Goal: Task Accomplishment & Management: Complete application form

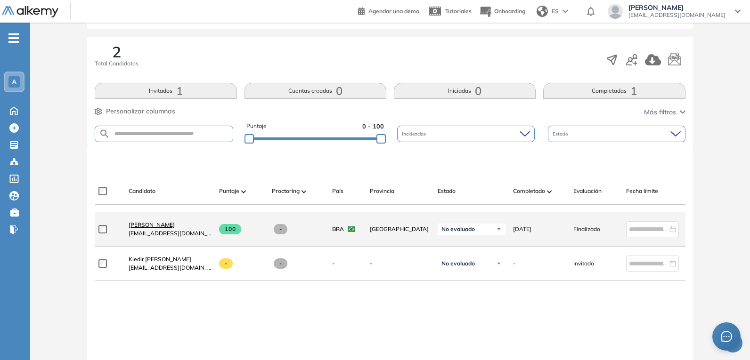
click at [158, 229] on span "[PERSON_NAME]" at bounding box center [152, 224] width 46 height 7
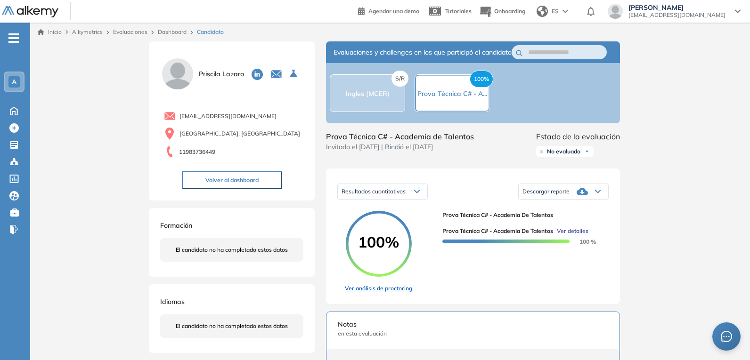
click at [375, 293] on link "Ver análisis de proctoring" at bounding box center [378, 289] width 67 height 8
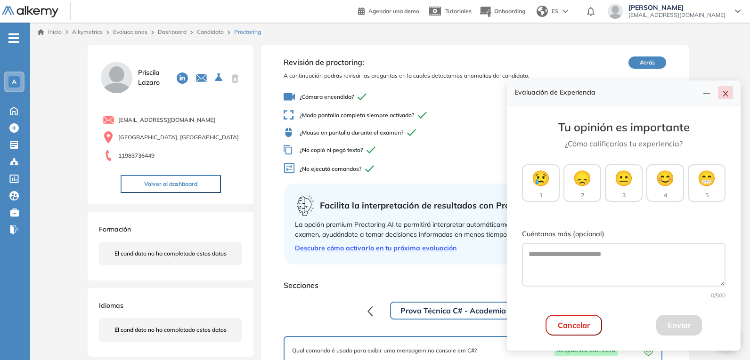
click at [727, 98] on button "button" at bounding box center [725, 92] width 15 height 13
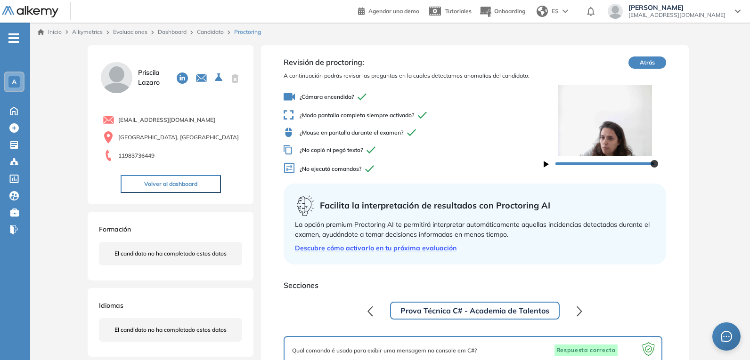
click at [616, 141] on img at bounding box center [605, 120] width 123 height 71
drag, startPoint x: 302, startPoint y: 96, endPoint x: 358, endPoint y: 97, distance: 55.6
click at [358, 97] on span "¿Cámara encendida?" at bounding box center [414, 96] width 260 height 11
click at [574, 12] on div "ES" at bounding box center [553, 11] width 41 height 19
click at [580, 59] on li "Portugués" at bounding box center [556, 62] width 47 height 15
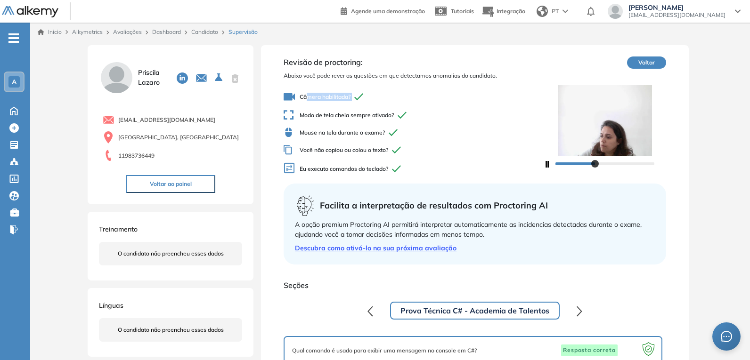
drag, startPoint x: 306, startPoint y: 94, endPoint x: 373, endPoint y: 96, distance: 66.5
click at [373, 96] on span "Câmera habilitada?" at bounding box center [414, 96] width 260 height 11
click at [367, 92] on span "Câmera habilitada?" at bounding box center [414, 96] width 260 height 11
drag, startPoint x: 304, startPoint y: 115, endPoint x: 401, endPoint y: 116, distance: 97.1
click at [401, 116] on span "Modo de tela cheia sempre ativado?" at bounding box center [414, 115] width 260 height 10
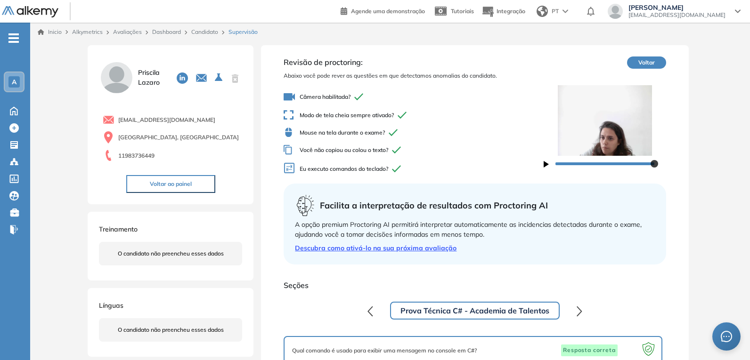
click at [468, 138] on div "Câmera habilitada? Modo de tela cheia sempre ativado? Mouse na tela durante o e…" at bounding box center [414, 134] width 260 height 92
drag, startPoint x: 362, startPoint y: 112, endPoint x: 403, endPoint y: 112, distance: 41.0
click at [403, 112] on span "Modo de tela cheia sempre ativado?" at bounding box center [414, 115] width 260 height 10
drag, startPoint x: 380, startPoint y: 133, endPoint x: 303, endPoint y: 134, distance: 76.8
click at [303, 134] on span "Mouse na tela durante o exame?" at bounding box center [414, 133] width 260 height 10
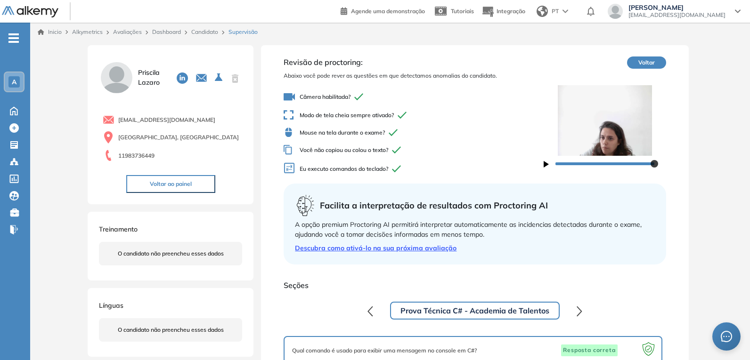
click at [436, 134] on span "Mouse na tela durante o exame?" at bounding box center [414, 133] width 260 height 10
drag, startPoint x: 324, startPoint y: 95, endPoint x: 356, endPoint y: 131, distance: 48.4
click at [356, 131] on div "Câmera habilitada? Modo de tela cheia sempre ativado? Mouse na tela durante o e…" at bounding box center [414, 134] width 260 height 92
drag, startPoint x: 311, startPoint y: 150, endPoint x: 388, endPoint y: 152, distance: 77.8
click at [388, 152] on span "Você não copiou ou colou o texto?" at bounding box center [414, 150] width 260 height 10
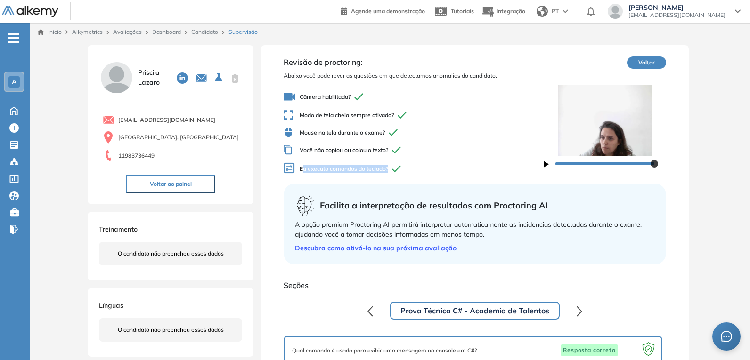
drag, startPoint x: 312, startPoint y: 166, endPoint x: 398, endPoint y: 170, distance: 85.4
click at [398, 170] on span "Eu executo comandos do teclado?" at bounding box center [414, 170] width 260 height 14
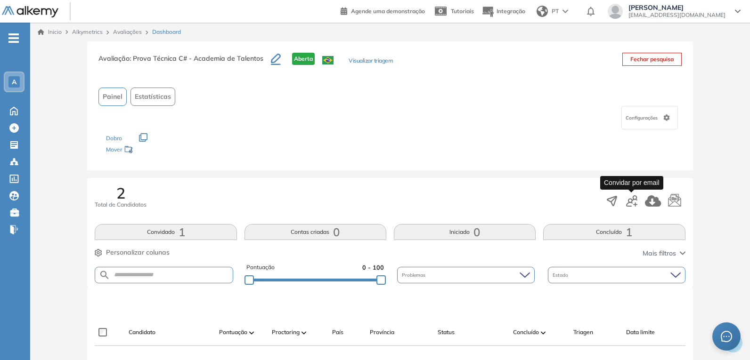
click at [631, 200] on icon "button" at bounding box center [631, 201] width 11 height 11
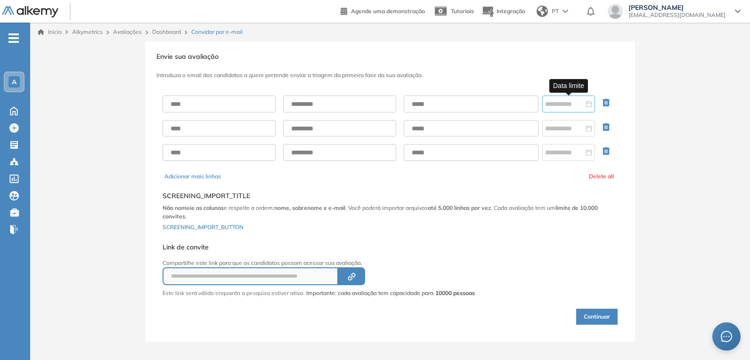
click at [562, 110] on div at bounding box center [568, 104] width 53 height 17
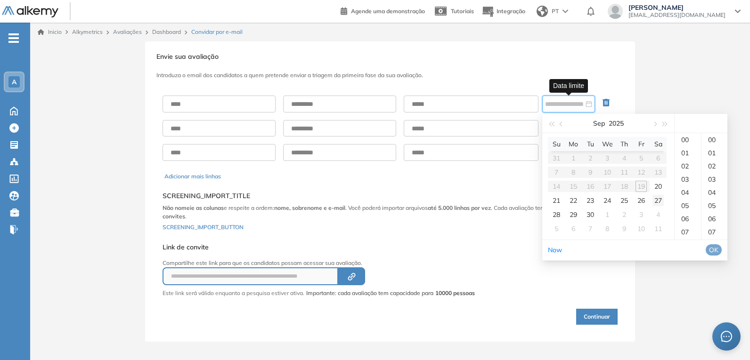
click at [659, 202] on div "27" at bounding box center [658, 200] width 11 height 11
click at [685, 179] on div "19" at bounding box center [688, 179] width 26 height 13
click at [722, 141] on div "00" at bounding box center [715, 139] width 26 height 13
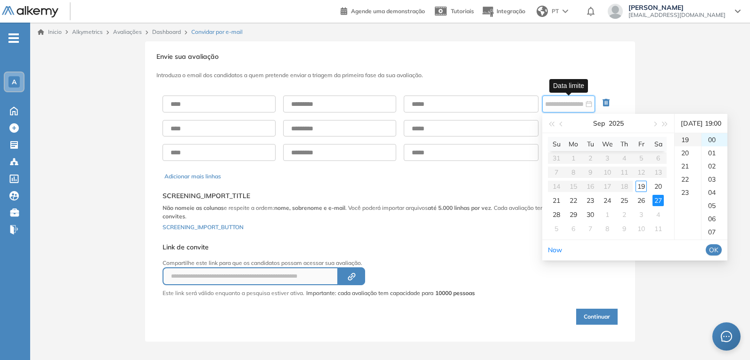
type input "**********"
click at [408, 172] on div "Adicionar mais linhas Delete all" at bounding box center [389, 176] width 451 height 8
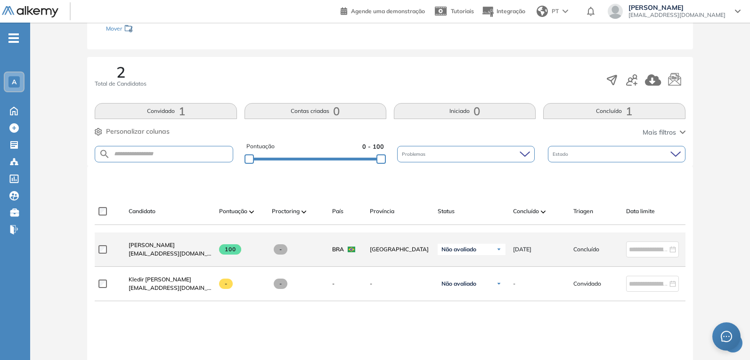
scroll to position [141, 0]
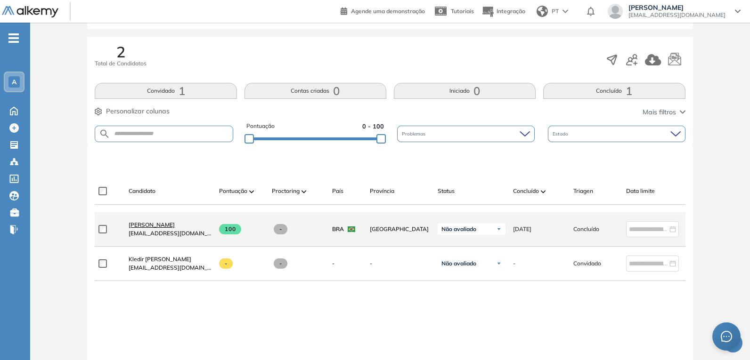
click at [151, 229] on span "[PERSON_NAME]" at bounding box center [152, 224] width 46 height 7
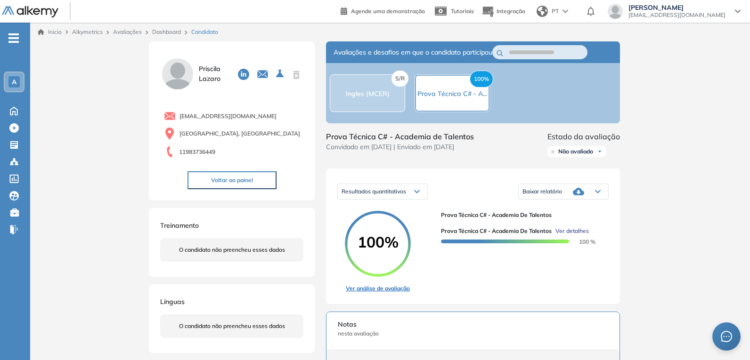
click at [372, 291] on link "Ver análise de avaliação" at bounding box center [378, 289] width 66 height 8
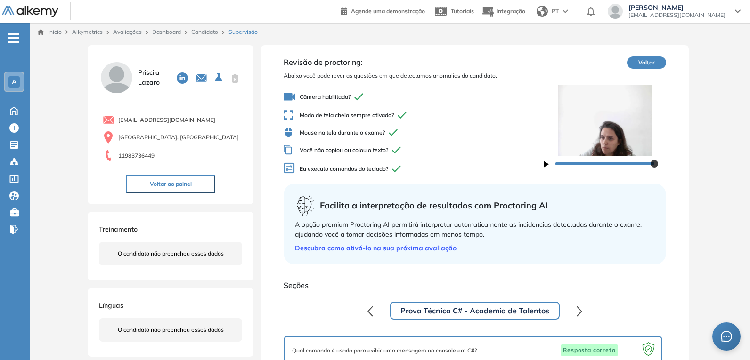
click at [548, 163] on icon "button" at bounding box center [546, 164] width 5 height 7
click at [546, 161] on icon "button" at bounding box center [546, 164] width 5 height 7
drag, startPoint x: 303, startPoint y: 134, endPoint x: 394, endPoint y: 134, distance: 90.9
click at [394, 134] on span "Mouse na tela durante o exame?" at bounding box center [414, 133] width 260 height 10
drag, startPoint x: 325, startPoint y: 151, endPoint x: 395, endPoint y: 142, distance: 71.2
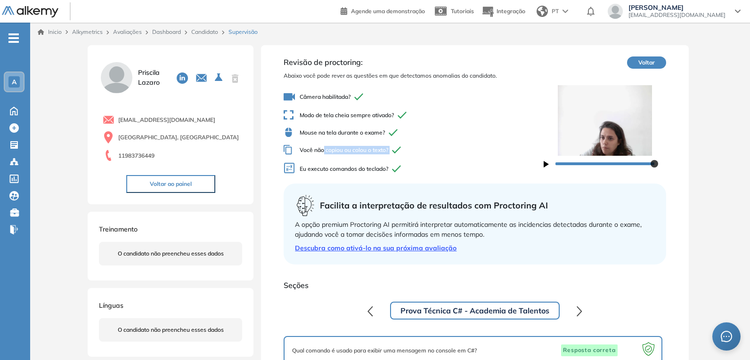
click at [395, 142] on div "Câmera habilitada? Modo de tela cheia sempre ativado? Mouse na tela durante o e…" at bounding box center [414, 134] width 260 height 92
click at [546, 165] on icon "button" at bounding box center [546, 164] width 5 height 7
click at [548, 165] on icon "button" at bounding box center [546, 164] width 5 height 7
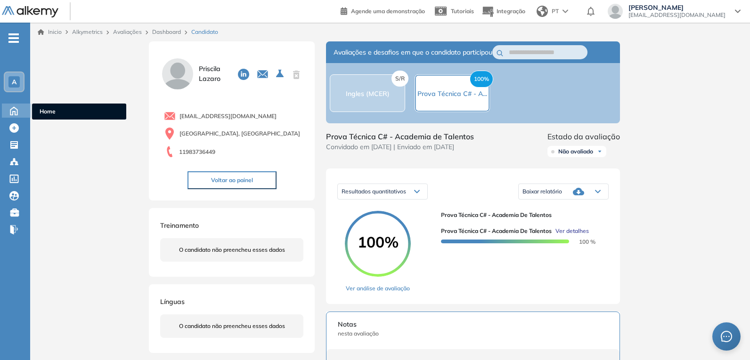
click at [16, 111] on icon at bounding box center [14, 110] width 16 height 11
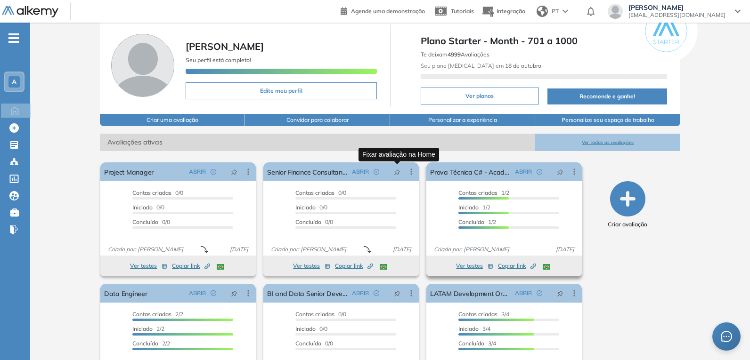
scroll to position [47, 0]
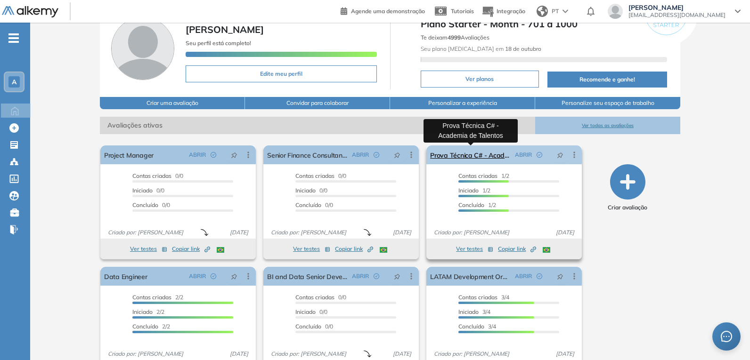
click at [461, 155] on link "Prova Técnica C# - Academia de Talentos" at bounding box center [470, 155] width 81 height 19
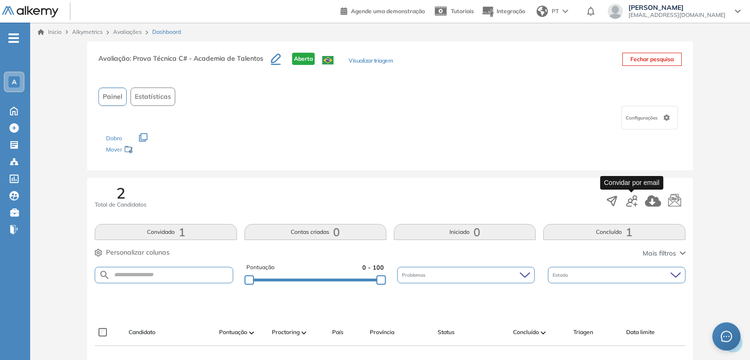
click at [633, 203] on icon "button" at bounding box center [631, 201] width 11 height 11
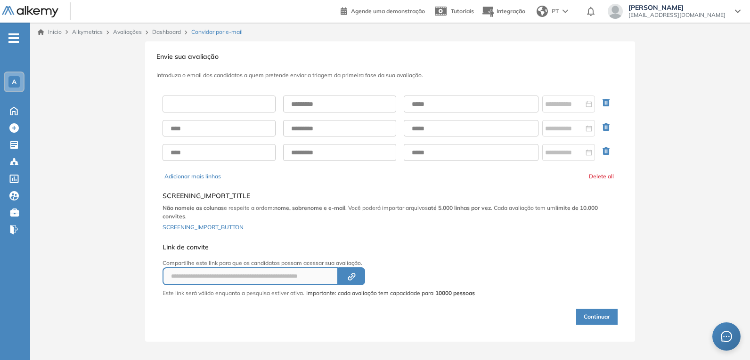
click at [217, 100] on input "text" at bounding box center [219, 104] width 113 height 17
type input "********"
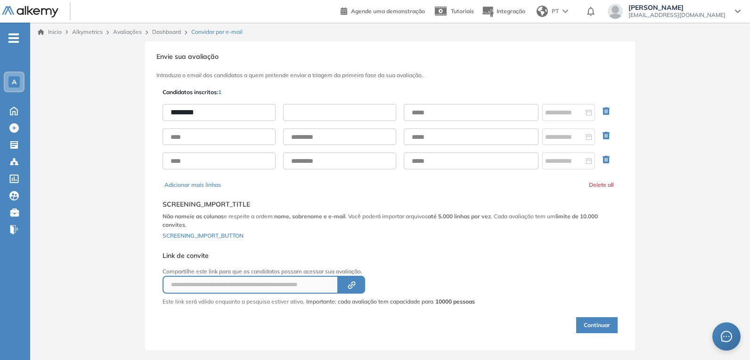
drag, startPoint x: 315, startPoint y: 112, endPoint x: 322, endPoint y: 121, distance: 11.1
click at [315, 112] on input "text" at bounding box center [339, 112] width 113 height 17
type input "******"
click at [453, 115] on input "text" at bounding box center [471, 112] width 135 height 17
type input "**********"
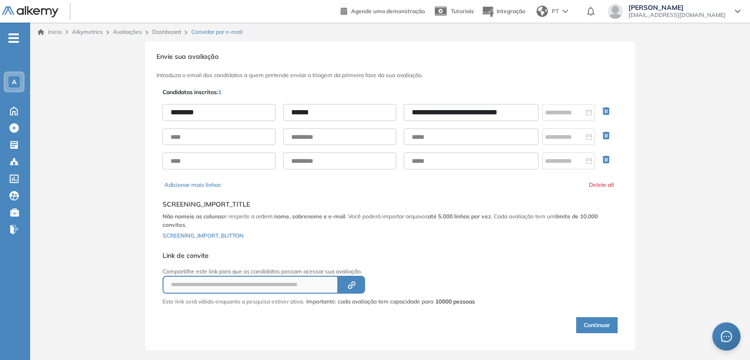
click at [531, 111] on input "**********" at bounding box center [471, 112] width 135 height 17
click at [350, 287] on icon "button" at bounding box center [350, 286] width 5 height 5
click at [599, 327] on button "Continuar" at bounding box center [596, 326] width 41 height 16
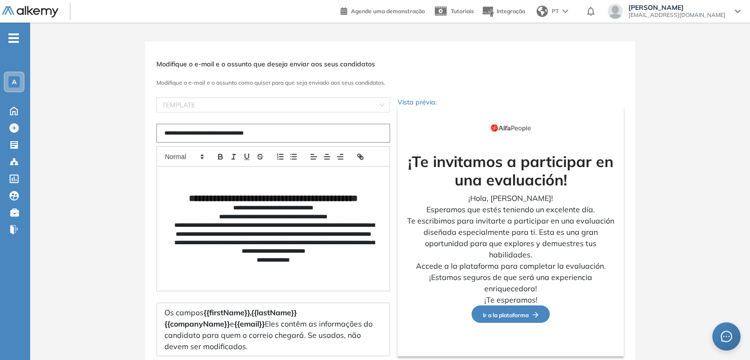
type input "**********"
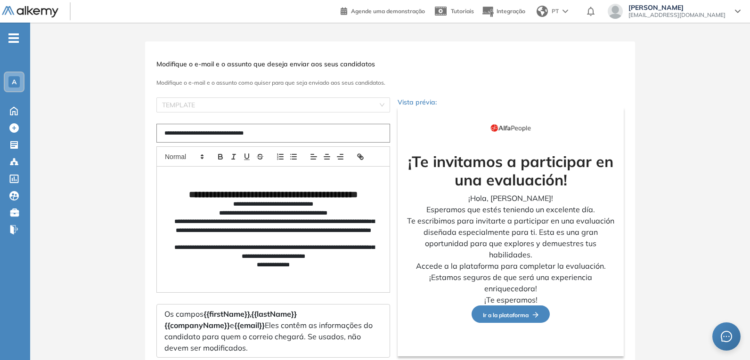
click at [281, 94] on div "**********" at bounding box center [390, 233] width 490 height 385
click at [281, 99] on input "search" at bounding box center [270, 105] width 216 height 14
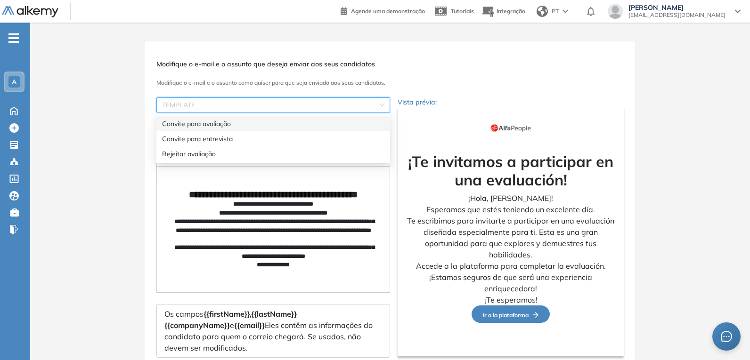
click at [226, 125] on div "Convite para avaliação" at bounding box center [273, 124] width 222 height 10
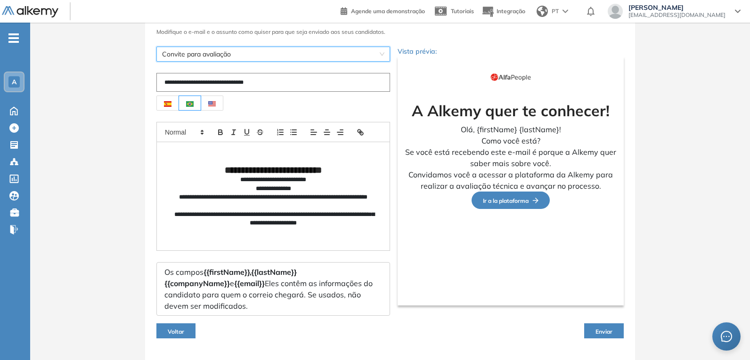
scroll to position [64, 0]
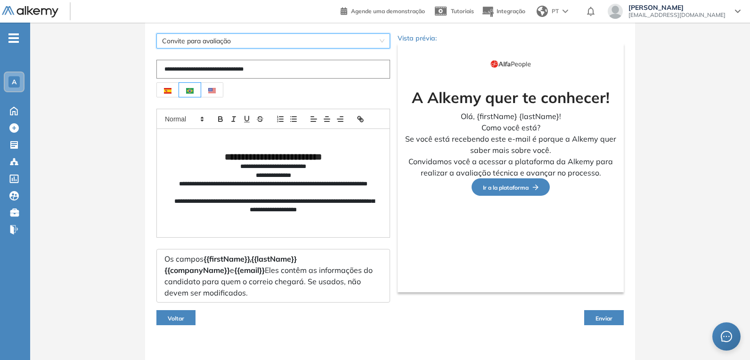
click at [603, 311] on button "Enviar" at bounding box center [604, 318] width 40 height 15
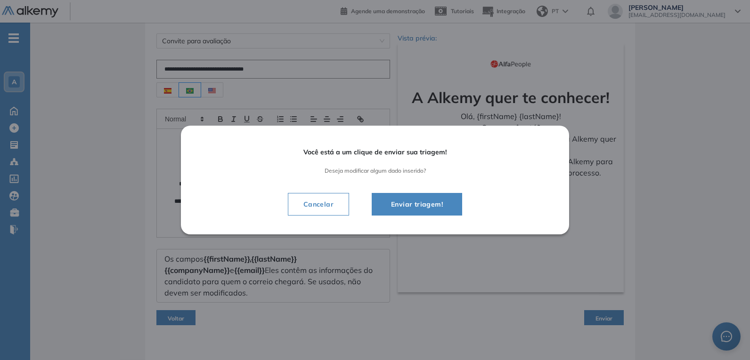
click at [416, 205] on span "Enviar triagem!" at bounding box center [417, 204] width 67 height 11
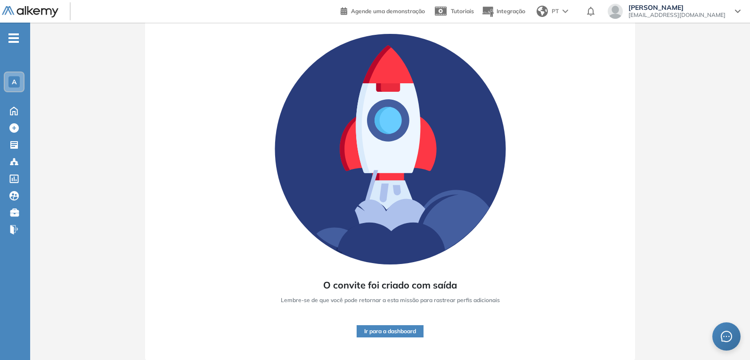
scroll to position [55, 0]
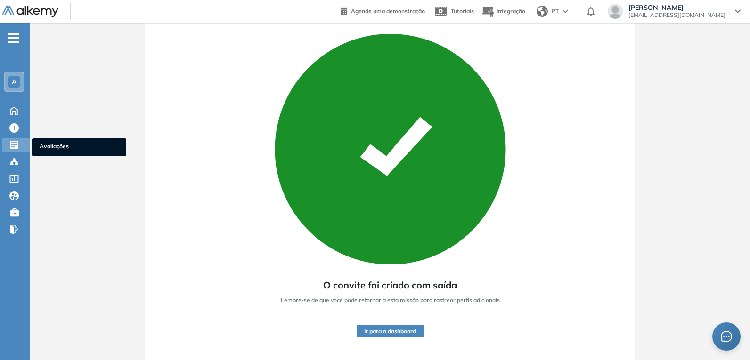
click at [15, 147] on icon at bounding box center [14, 145] width 8 height 8
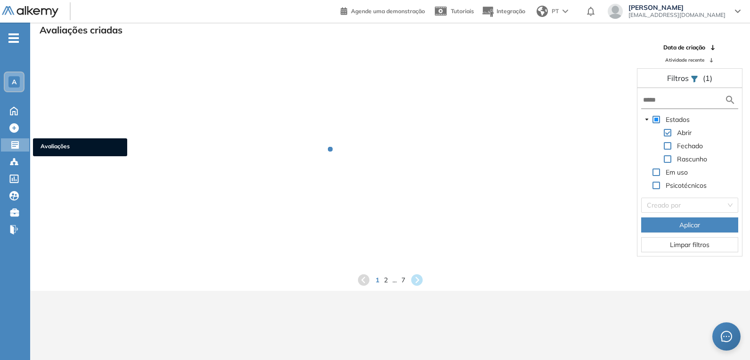
scroll to position [23, 0]
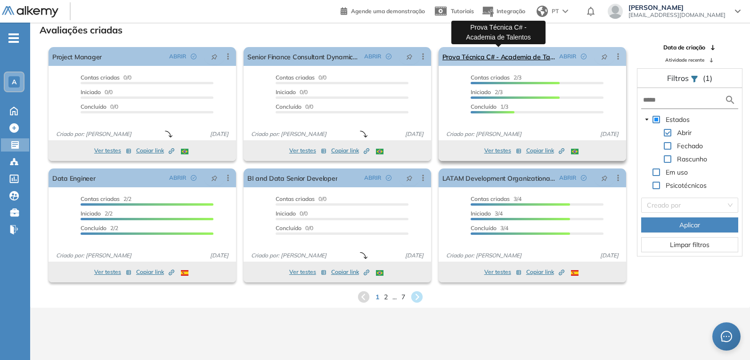
click at [484, 54] on link "Prova Técnica C# - Academia de Talentos" at bounding box center [498, 56] width 113 height 19
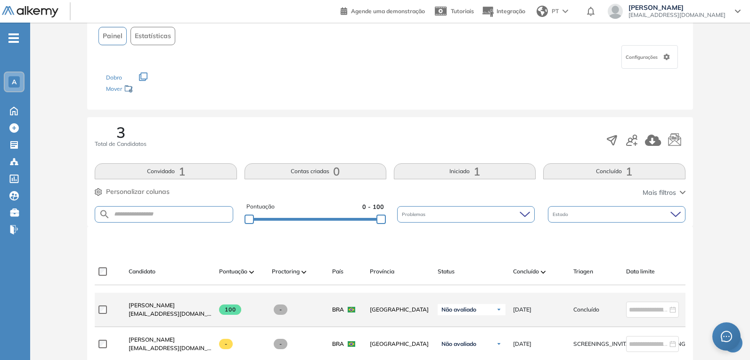
scroll to position [141, 0]
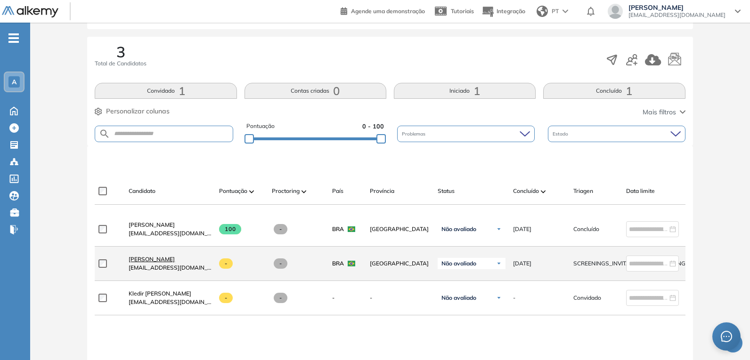
click at [161, 262] on span "[PERSON_NAME]" at bounding box center [152, 259] width 46 height 7
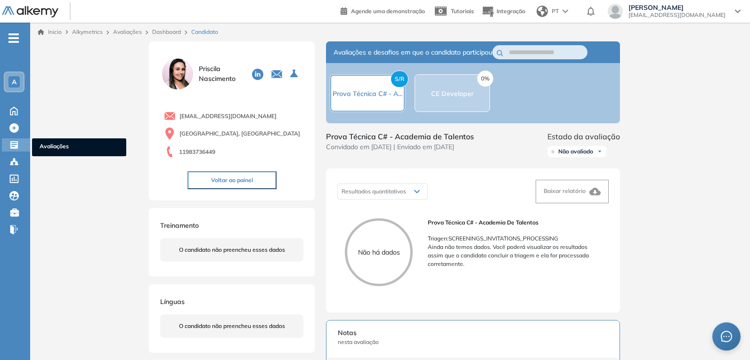
click at [11, 145] on icon at bounding box center [14, 145] width 8 height 8
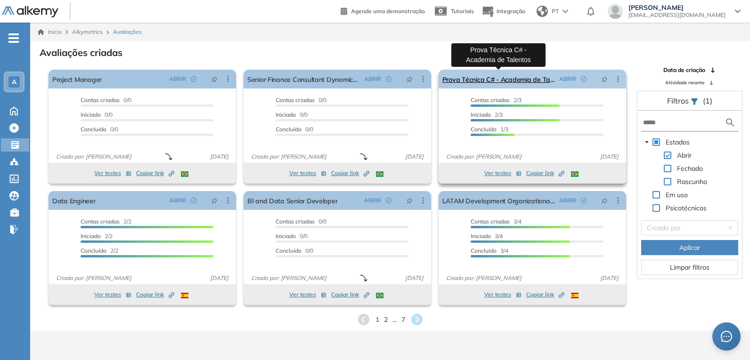
click at [518, 81] on link "Prova Técnica C# - Academia de Talentos" at bounding box center [498, 79] width 113 height 19
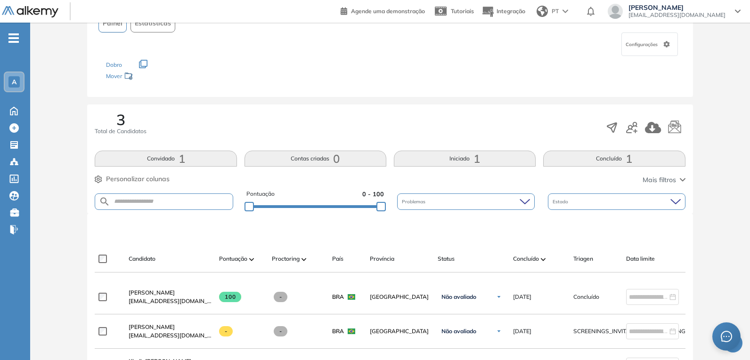
scroll to position [188, 0]
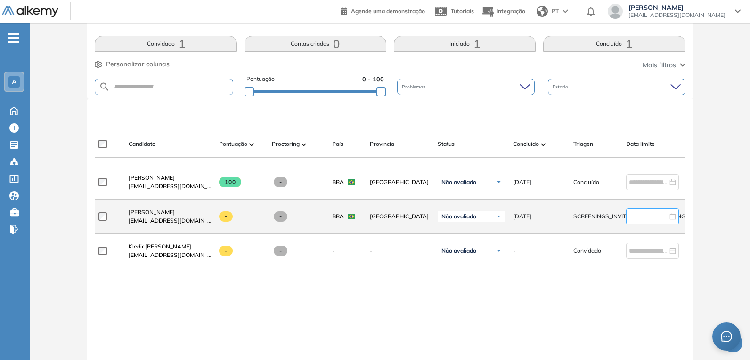
click at [648, 221] on input at bounding box center [648, 217] width 39 height 10
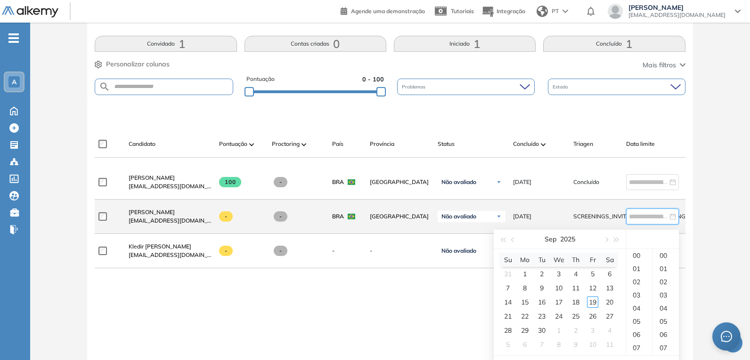
click at [605, 221] on span "SCREENINGS_INVITATIONS_PROCESSING" at bounding box center [629, 217] width 112 height 8
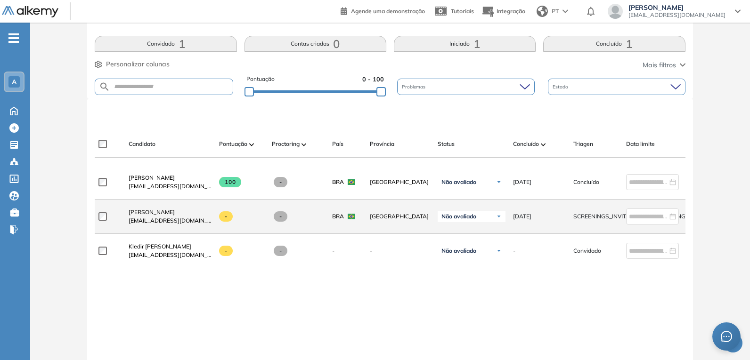
click at [600, 221] on span "SCREENINGS_INVITATIONS_PROCESSING" at bounding box center [629, 217] width 112 height 8
click at [164, 216] on span "[PERSON_NAME]" at bounding box center [152, 212] width 46 height 7
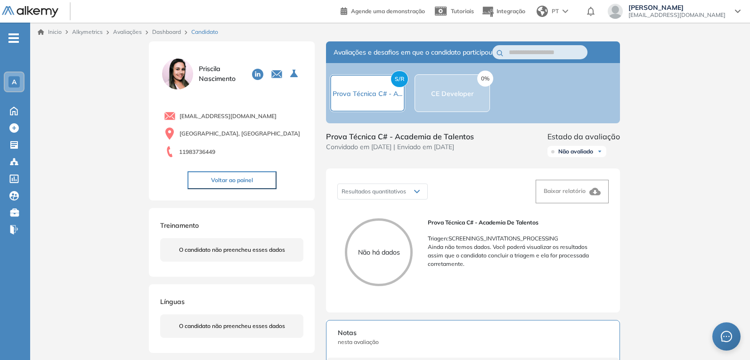
click at [461, 83] on div "0% CE Developer" at bounding box center [452, 93] width 75 height 38
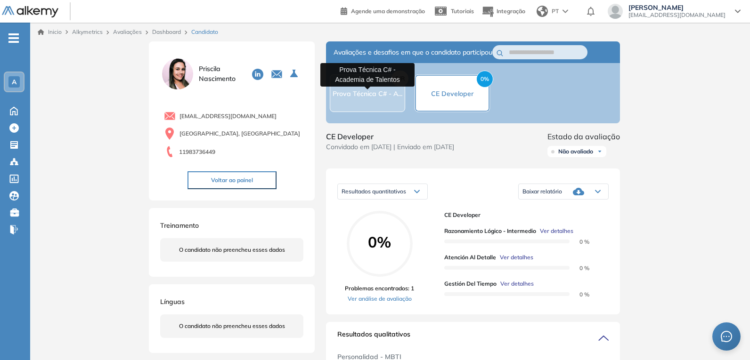
click at [369, 96] on span "Prova Técnica C# - A..." at bounding box center [368, 94] width 70 height 8
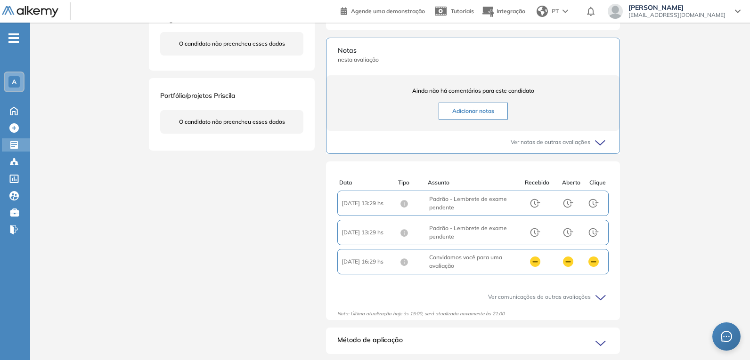
scroll to position [2, 0]
click at [196, 202] on div "[PERSON_NAME] [EMAIL_ADDRESS][DOMAIN_NAME] [GEOGRAPHIC_DATA] 11983736449 Voltar…" at bounding box center [390, 62] width 483 height 607
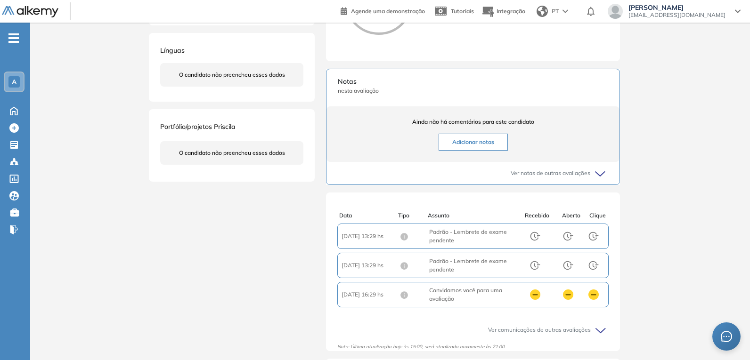
scroll to position [236, 0]
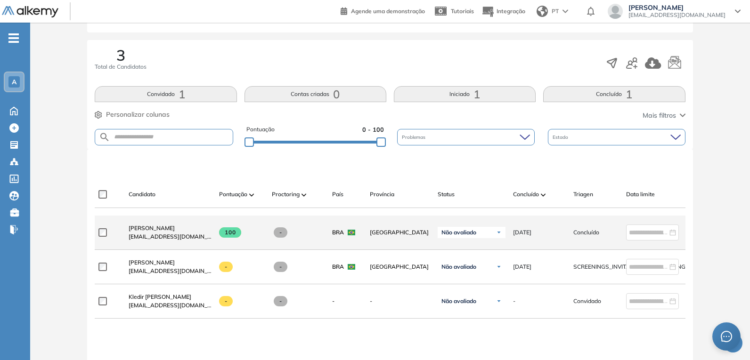
scroll to position [141, 0]
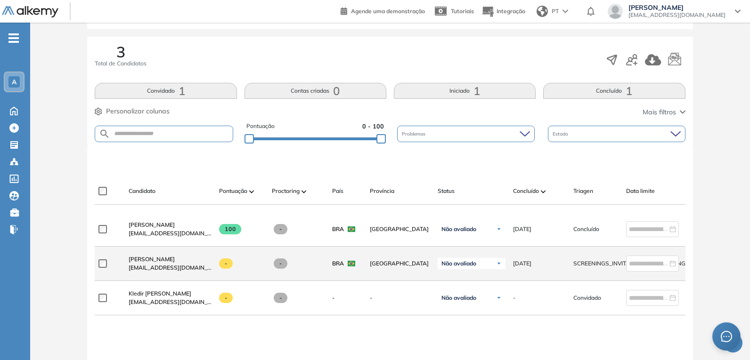
click at [590, 268] on span "SCREENINGS_INVITATIONS_PROCESSING" at bounding box center [629, 264] width 112 height 8
click at [588, 267] on span "SCREENINGS_INVITATIONS_PROCESSING" at bounding box center [629, 264] width 112 height 8
click at [160, 262] on span "[PERSON_NAME]" at bounding box center [152, 259] width 46 height 7
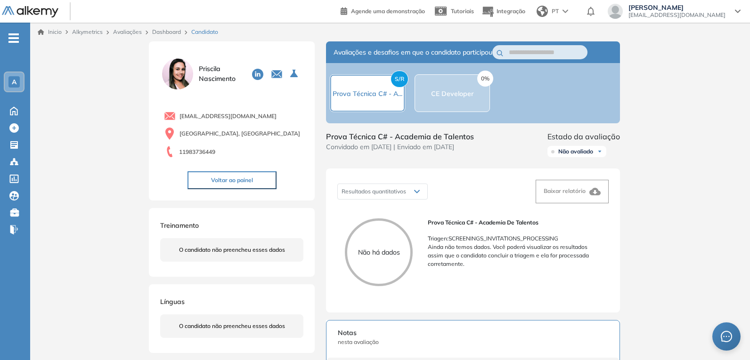
click at [379, 247] on div "Não há dados" at bounding box center [379, 253] width 68 height 68
click at [360, 101] on div "S/R Prova Técnica C# - A..." at bounding box center [367, 93] width 75 height 38
click at [368, 101] on div "S/R Prova Técnica C# - A..." at bounding box center [367, 93] width 75 height 38
click at [534, 139] on div "Prova Técnica C# - Academia de Talentos Convidado em [DATE] | Enviado em [DATE]…" at bounding box center [473, 146] width 294 height 30
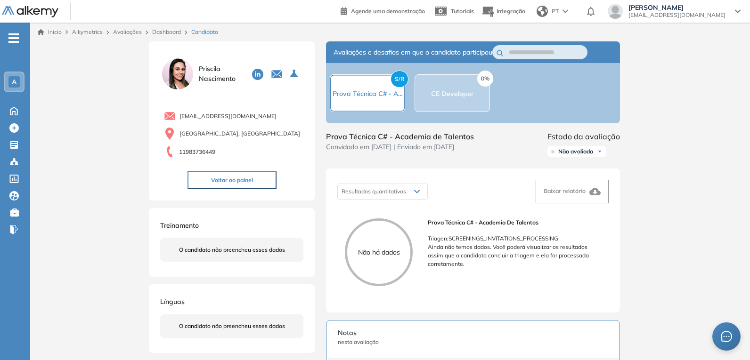
click at [602, 155] on img at bounding box center [600, 152] width 6 height 6
drag, startPoint x: 594, startPoint y: 199, endPoint x: 625, endPoint y: 202, distance: 31.7
click at [625, 201] on li "SCREENING_INVITATIONS_PROCESS_STATUS_FINALIST" at bounding box center [624, 196] width 137 height 9
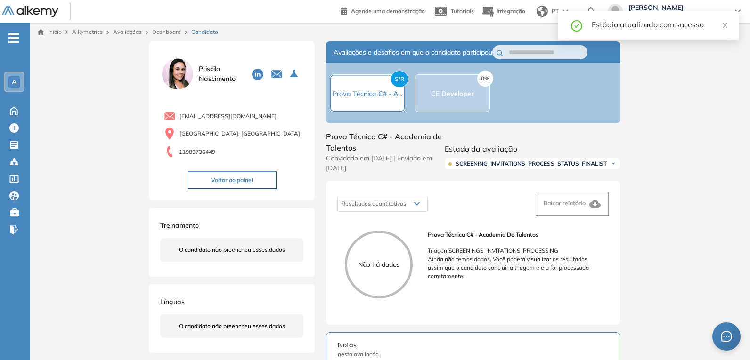
click at [596, 168] on span "SCREENING_INVITATIONS_PROCESS_STATUS_FINALIST" at bounding box center [531, 164] width 151 height 8
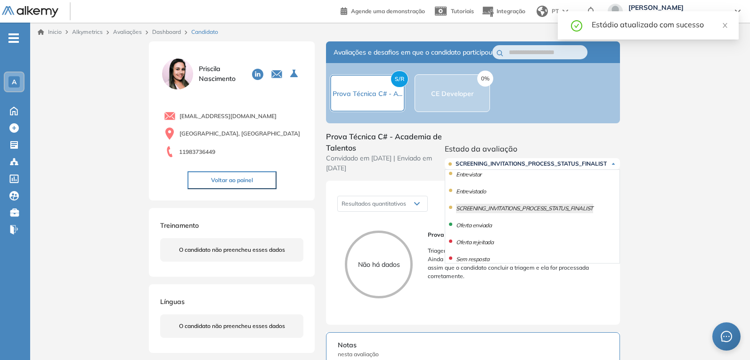
scroll to position [0, 0]
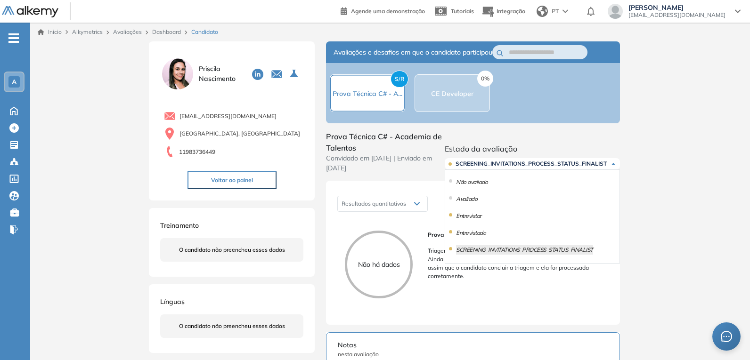
click at [537, 189] on div "Não avaliado" at bounding box center [532, 182] width 174 height 17
click at [469, 186] on li "Não avaliado" at bounding box center [472, 182] width 32 height 9
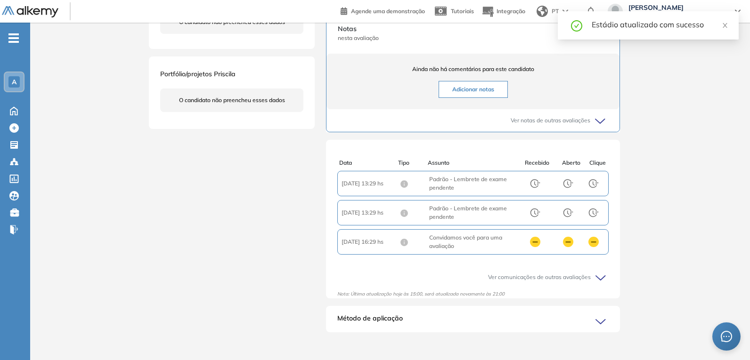
scroll to position [314, 0]
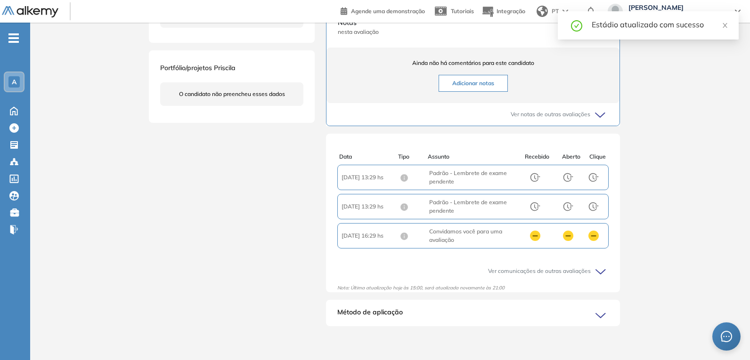
click at [520, 270] on span "Ver comunicações de outras avaliações" at bounding box center [539, 271] width 103 height 8
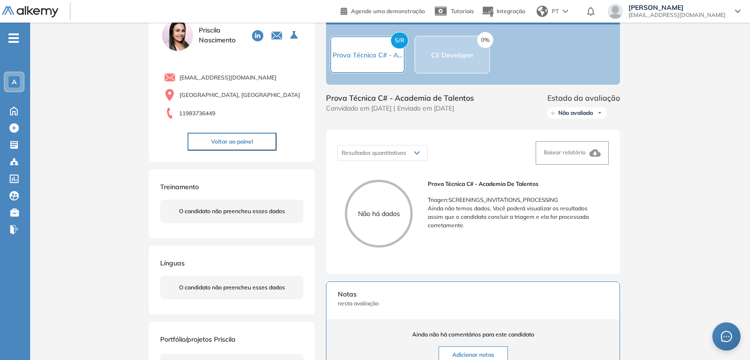
scroll to position [0, 0]
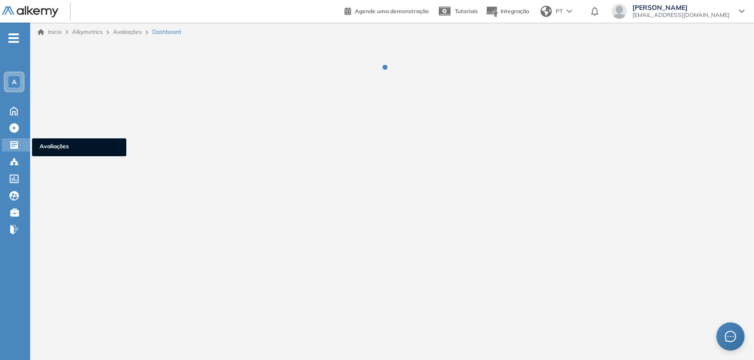
click at [13, 145] on icon at bounding box center [14, 145] width 8 height 8
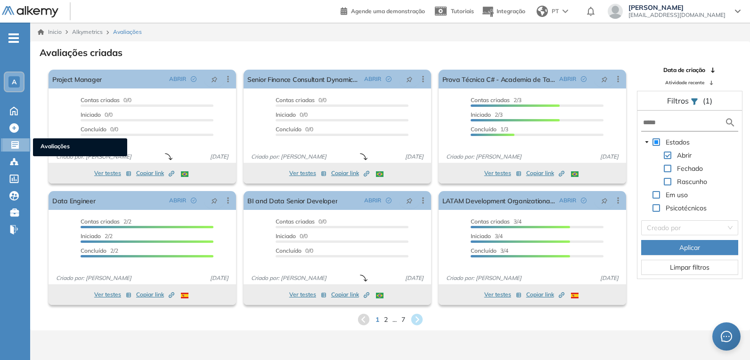
click at [75, 150] on span "Avaliações" at bounding box center [80, 147] width 79 height 10
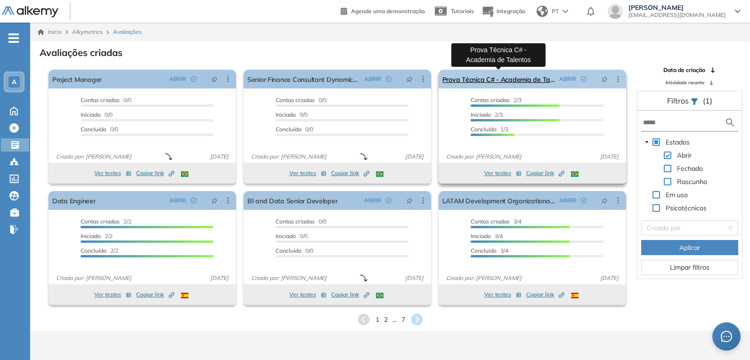
click at [510, 82] on link "Prova Técnica C# - Academia de Talentos" at bounding box center [498, 79] width 113 height 19
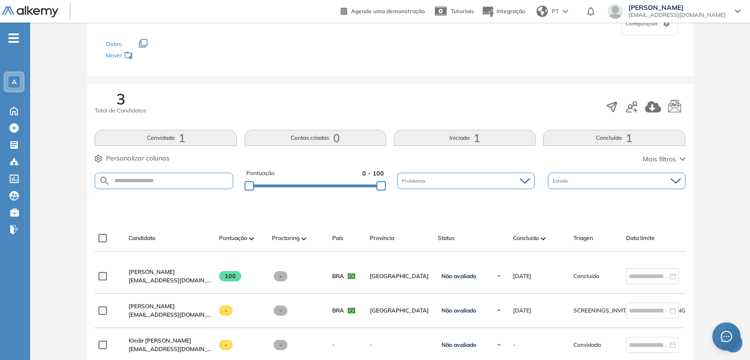
scroll to position [188, 0]
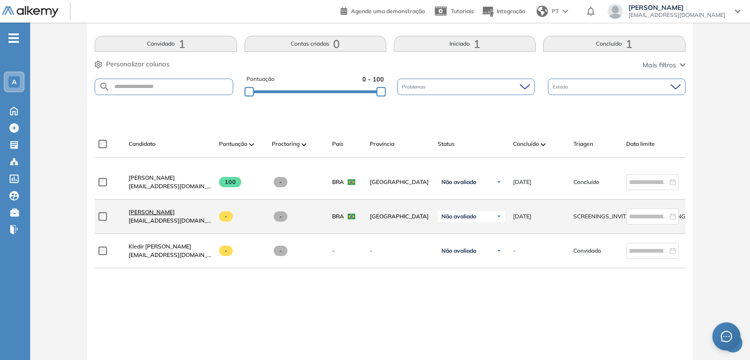
click at [171, 214] on span "[PERSON_NAME]" at bounding box center [152, 212] width 46 height 7
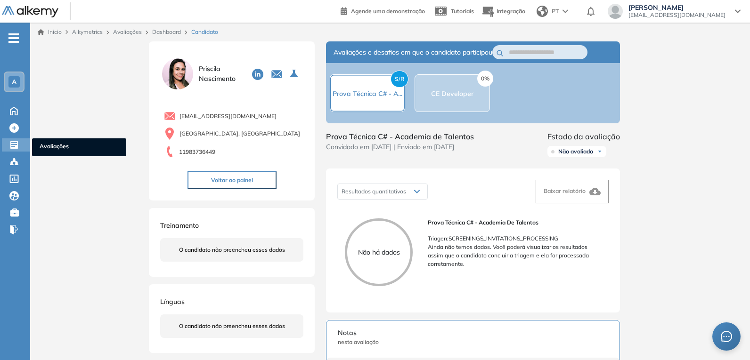
click at [14, 147] on icon at bounding box center [14, 145] width 8 height 8
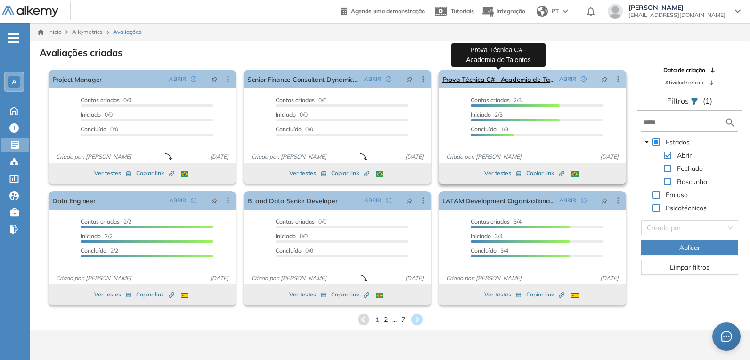
click at [497, 76] on link "Prova Técnica C# - Academia de Talentos" at bounding box center [498, 79] width 113 height 19
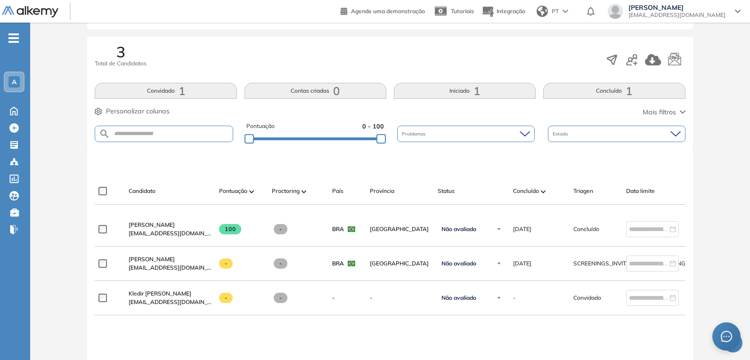
scroll to position [188, 0]
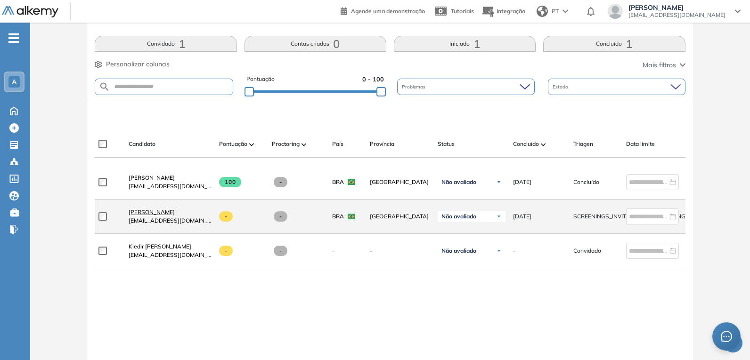
click at [149, 214] on span "[PERSON_NAME]" at bounding box center [152, 212] width 46 height 7
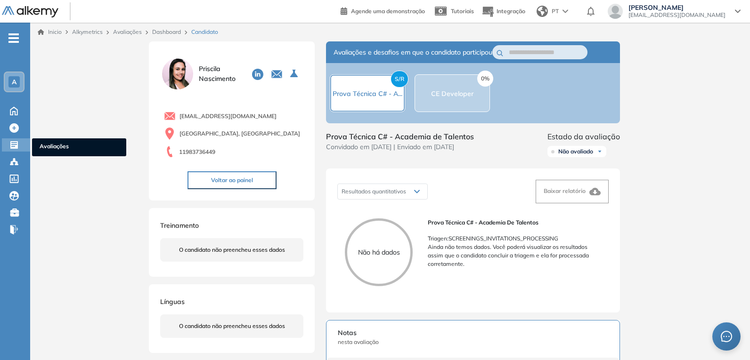
click at [14, 148] on icon at bounding box center [14, 145] width 8 height 8
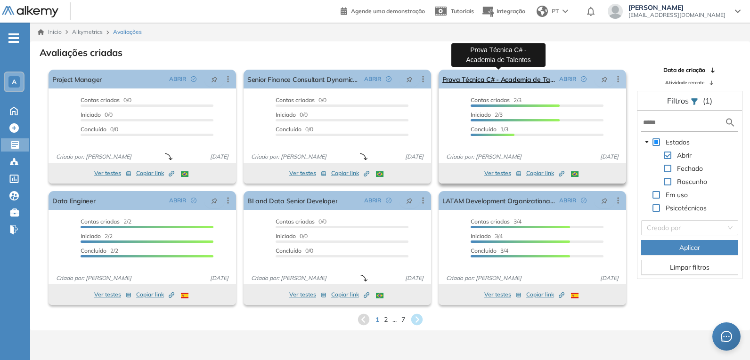
click at [519, 74] on link "Prova Técnica C# - Academia de Talentos" at bounding box center [498, 79] width 113 height 19
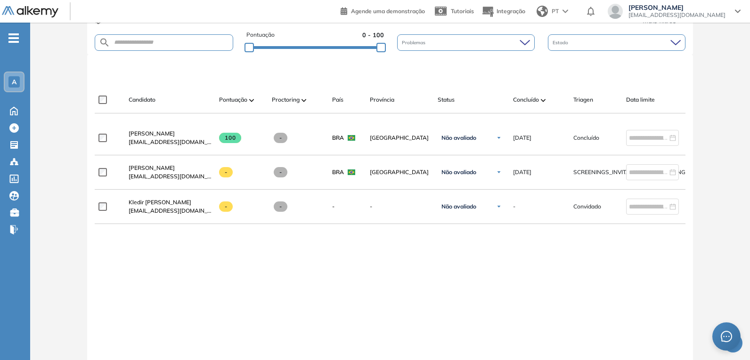
scroll to position [236, 0]
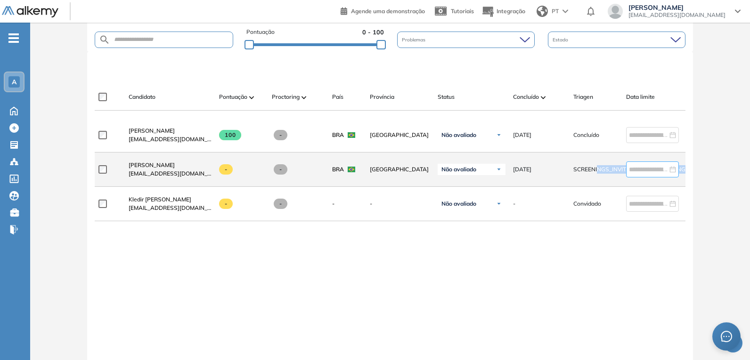
drag, startPoint x: 599, startPoint y: 174, endPoint x: 673, endPoint y: 176, distance: 73.5
click at [673, 176] on div "Priscila Nascimento snascimento.priscila@gmail.com - - BRA São Paulo Não avalia…" at bounding box center [411, 170] width 633 height 34
click at [160, 169] on span "[PERSON_NAME]" at bounding box center [152, 165] width 46 height 7
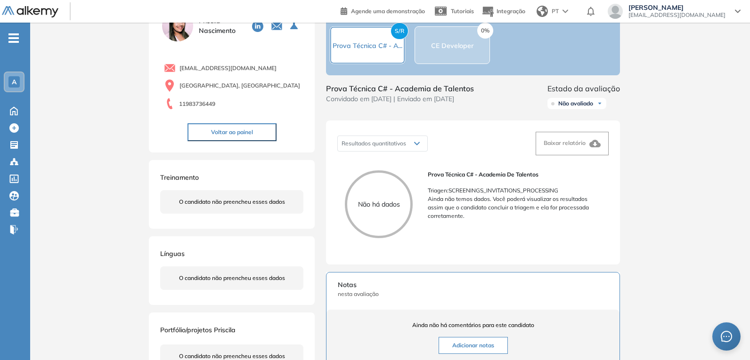
scroll to position [47, 0]
drag, startPoint x: 465, startPoint y: 174, endPoint x: 466, endPoint y: 182, distance: 8.1
click at [466, 174] on div "Não há dados Prova Técnica C# - Academia de Talentos Triagen : SCREENINGS_INVIT…" at bounding box center [472, 209] width 271 height 90
click at [475, 196] on p "Triagen : SCREENINGS_INVITATIONS_PROCESSING" at bounding box center [514, 192] width 173 height 8
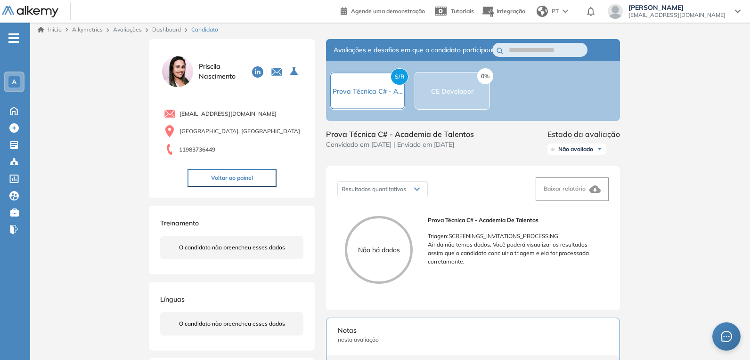
scroll to position [0, 0]
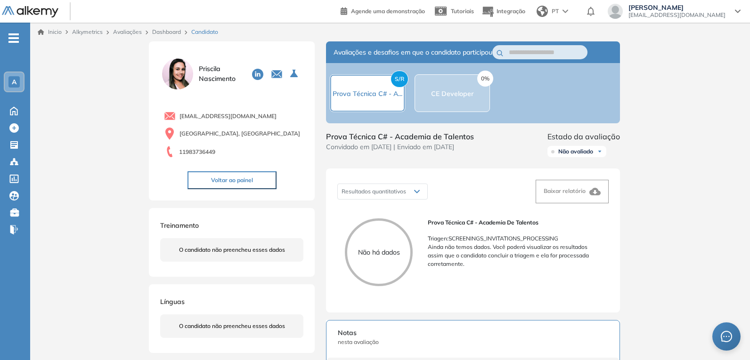
click at [462, 273] on div "Prova Técnica C# - Academia de Talentos Triagen : SCREENINGS_INVITATIONS_PROCES…" at bounding box center [514, 256] width 173 height 75
click at [14, 145] on icon at bounding box center [14, 145] width 8 height 8
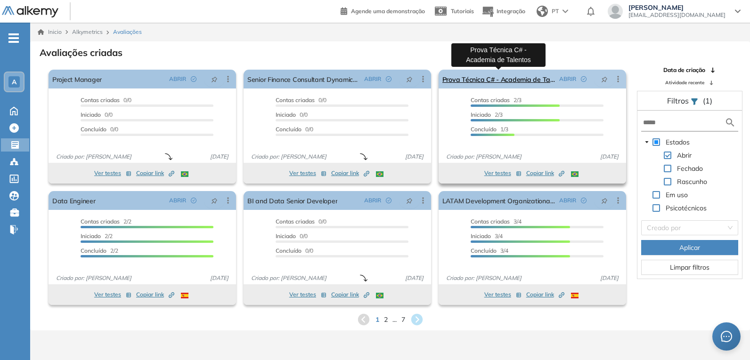
click at [520, 77] on link "Prova Técnica C# - Academia de Talentos" at bounding box center [498, 79] width 113 height 19
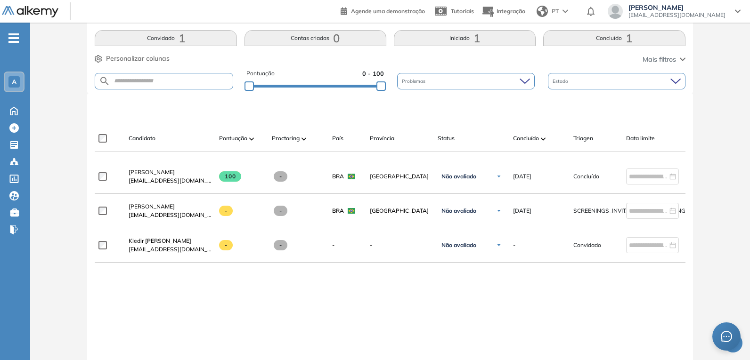
scroll to position [195, 0]
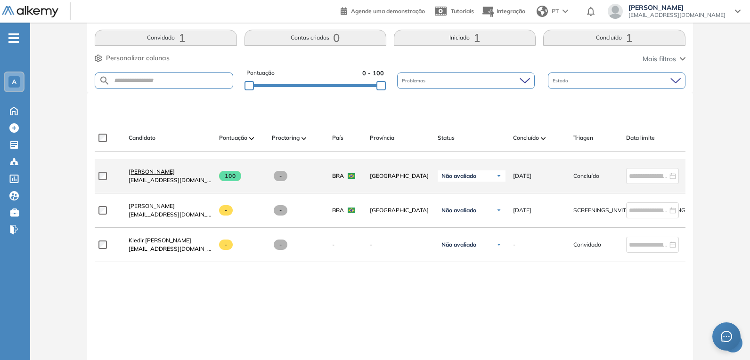
click at [150, 173] on span "[PERSON_NAME]" at bounding box center [152, 171] width 46 height 7
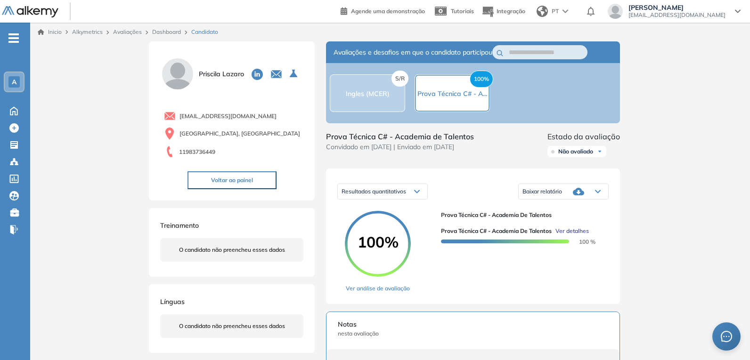
click at [392, 292] on link "Ver análise de avaliação" at bounding box center [378, 289] width 66 height 8
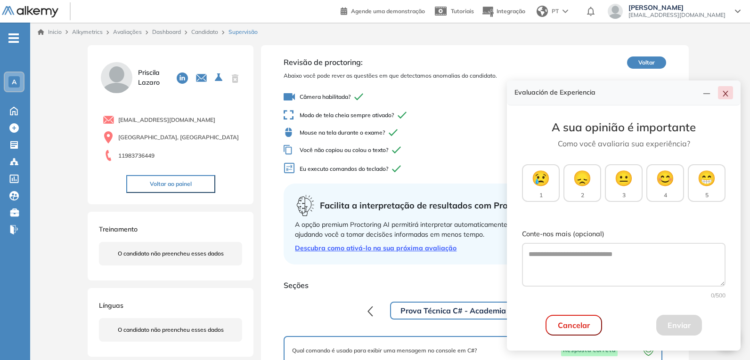
click at [730, 93] on button "button" at bounding box center [725, 92] width 15 height 13
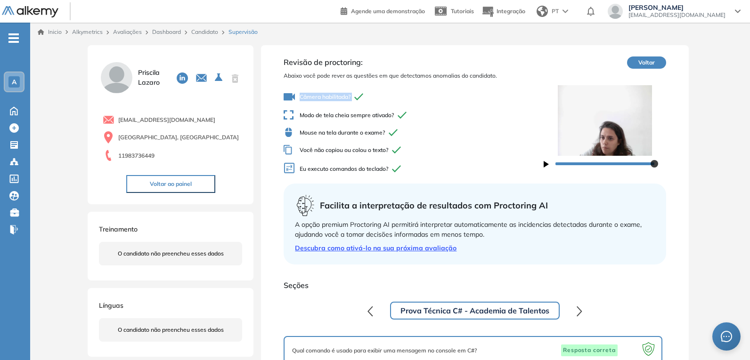
drag, startPoint x: 300, startPoint y: 97, endPoint x: 370, endPoint y: 98, distance: 69.8
click at [370, 98] on span "Câmera habilitada?" at bounding box center [414, 96] width 260 height 11
drag, startPoint x: 399, startPoint y: 115, endPoint x: 300, endPoint y: 116, distance: 99.0
click at [300, 116] on span "Modo de tela cheia sempre ativado?" at bounding box center [414, 115] width 260 height 10
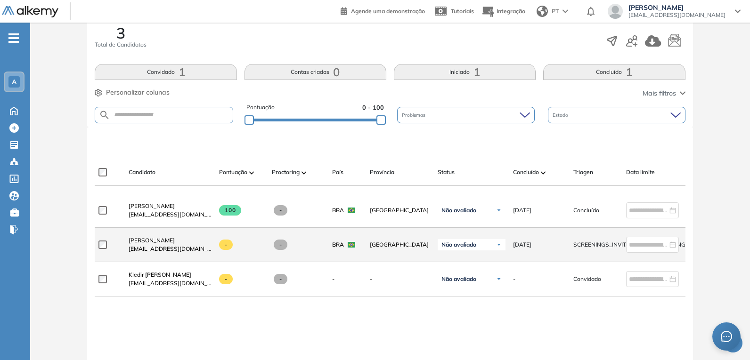
scroll to position [188, 0]
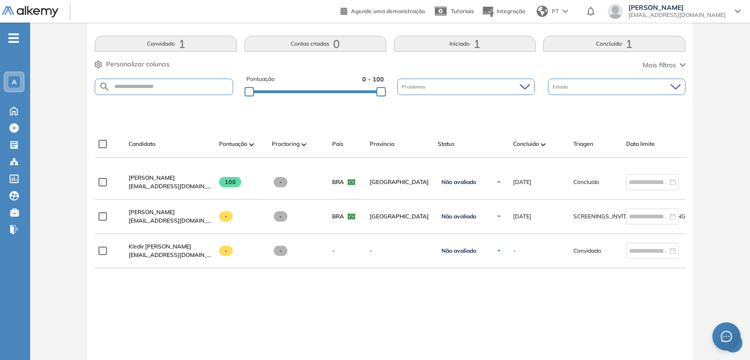
click at [329, 307] on div "Priscila Lazaro psn@alfapeople.com 100 - BRA São Paulo Não avaliado Não avaliad…" at bounding box center [390, 296] width 590 height 262
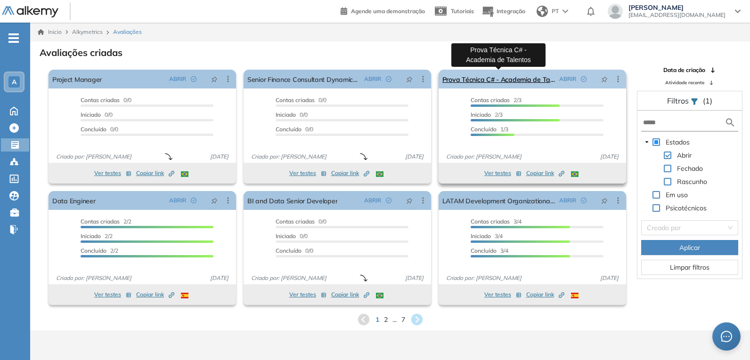
click at [510, 81] on link "Prova Técnica C# - Academia de Talentos" at bounding box center [498, 79] width 113 height 19
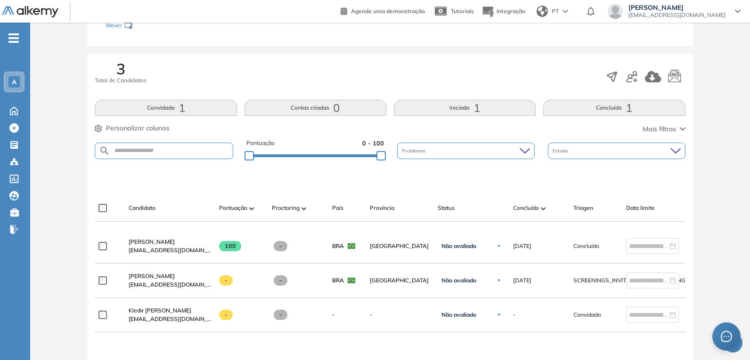
scroll to position [141, 0]
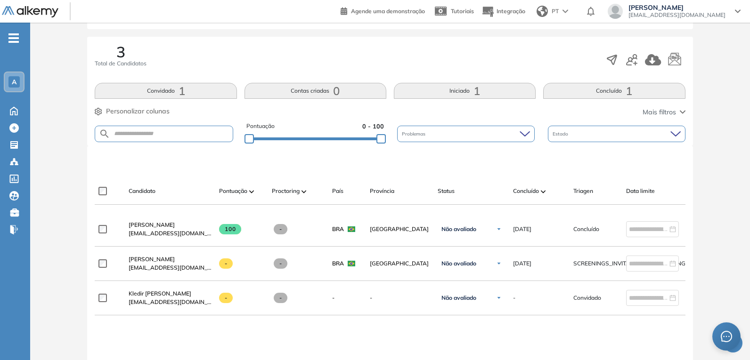
click at [271, 327] on div "Priscila Lazaro psn@alfapeople.com 100 - BRA São Paulo Não avaliado Não avaliad…" at bounding box center [390, 344] width 590 height 262
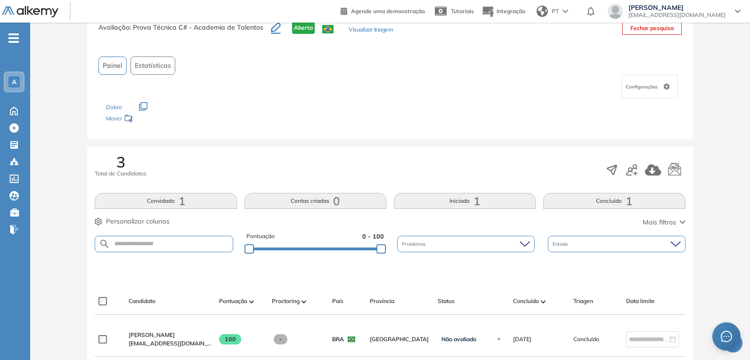
scroll to position [188, 0]
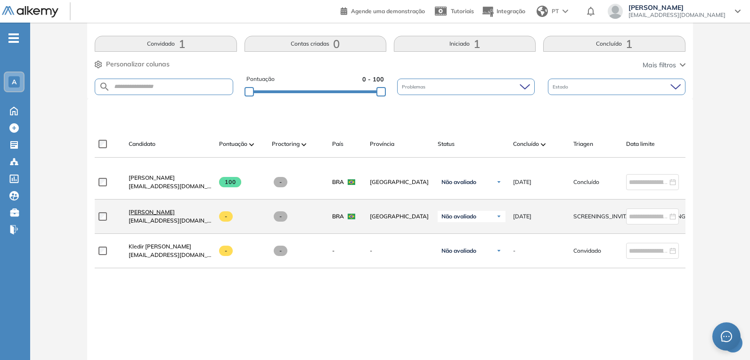
click at [157, 215] on span "[PERSON_NAME]" at bounding box center [152, 212] width 46 height 7
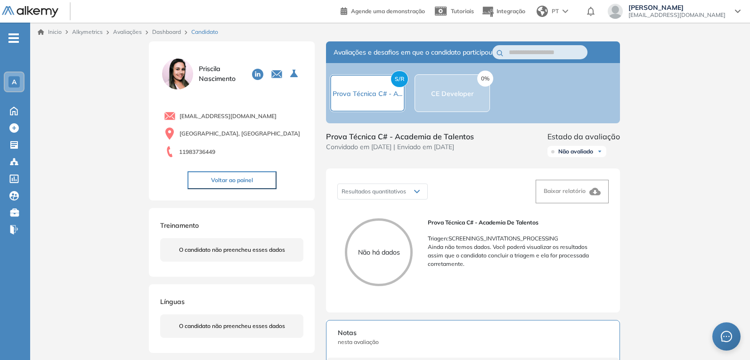
click at [567, 208] on div "Resultados quantitativos Resultados quantitativos Baixar relatório Não há dados…" at bounding box center [473, 241] width 294 height 144
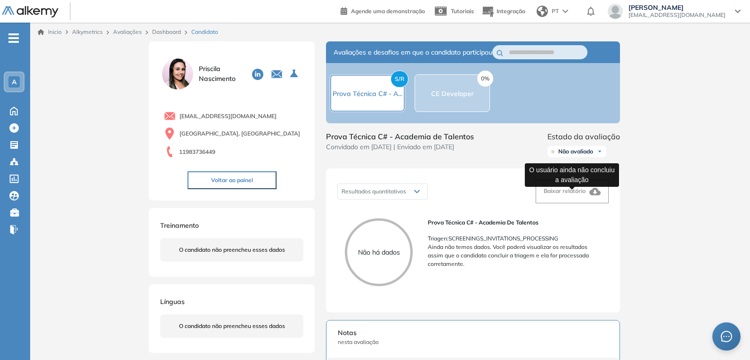
click at [572, 193] on span "Baixar relatório" at bounding box center [565, 191] width 42 height 7
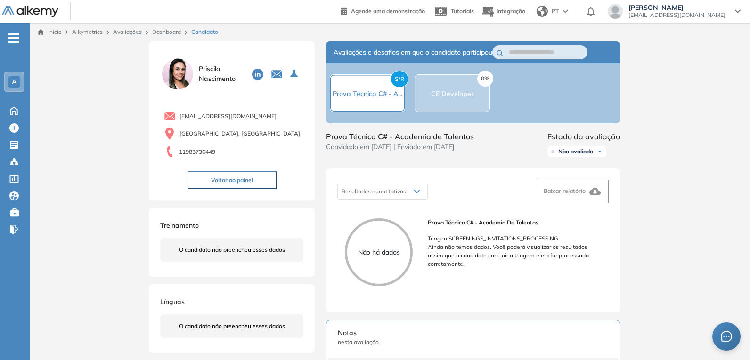
click at [590, 153] on span "Não avaliado" at bounding box center [575, 152] width 35 height 8
drag, startPoint x: 614, startPoint y: 242, endPoint x: 674, endPoint y: 242, distance: 59.4
click at [673, 243] on div "Inicio Alkymetrics Avaliações Dashboard Candidato Duração : 00:00:00 Número de …" at bounding box center [390, 347] width 720 height 648
click at [664, 244] on div "Inicio Alkymetrics Avaliações Dashboard Candidato Duração : 00:00:00 Número de …" at bounding box center [390, 347] width 720 height 648
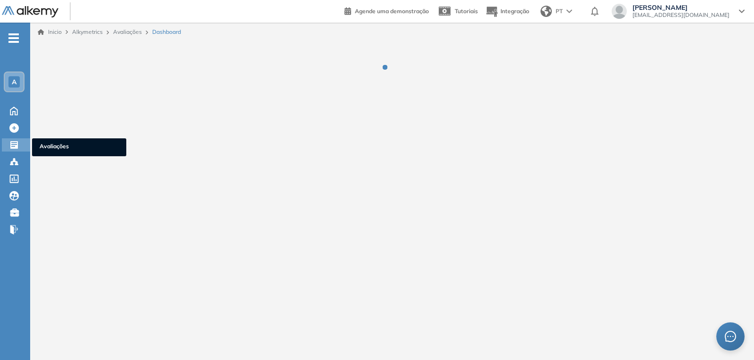
click at [15, 143] on icon at bounding box center [14, 145] width 8 height 8
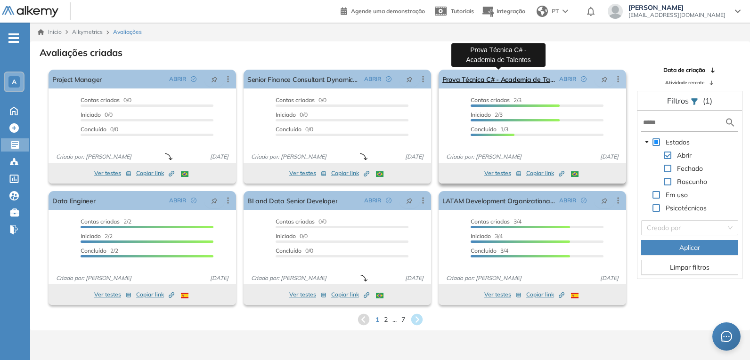
click at [522, 78] on link "Prova Técnica C# - Academia de Talentos" at bounding box center [498, 79] width 113 height 19
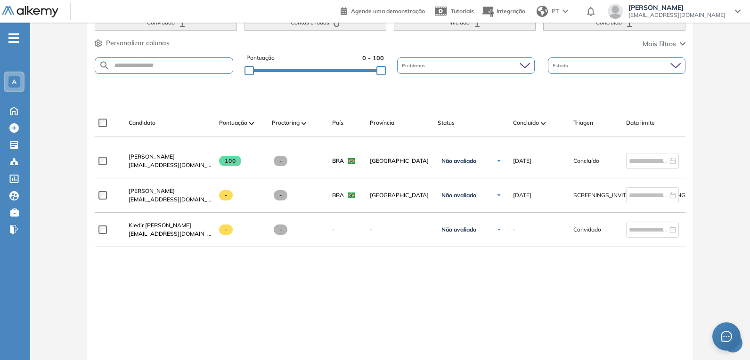
scroll to position [236, 0]
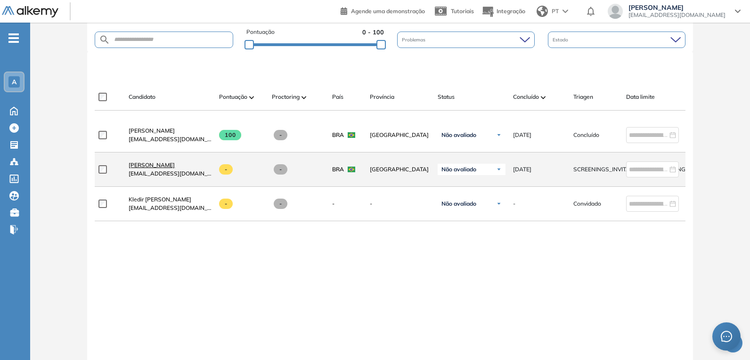
click at [164, 166] on span "[PERSON_NAME]" at bounding box center [152, 165] width 46 height 7
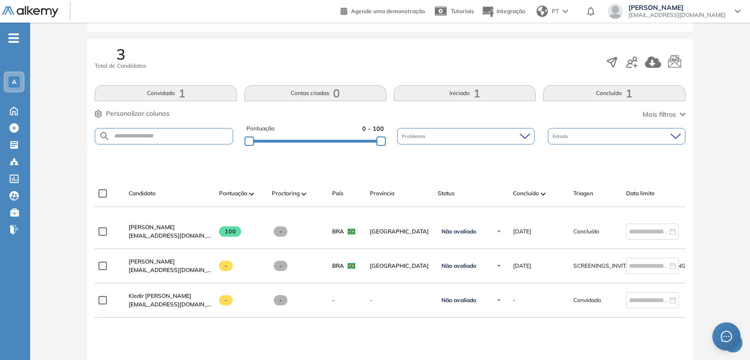
scroll to position [94, 0]
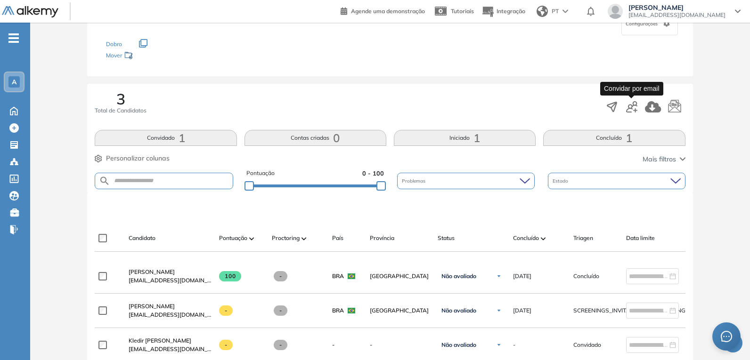
click at [637, 109] on icon "button" at bounding box center [631, 106] width 11 height 11
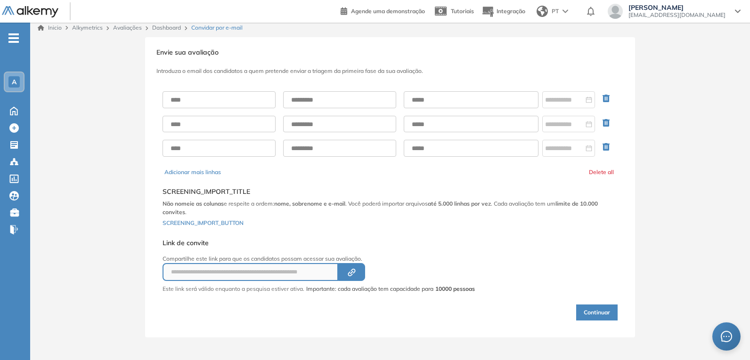
click at [480, 91] on div at bounding box center [390, 124] width 455 height 81
click at [476, 98] on input "text" at bounding box center [471, 99] width 135 height 17
paste input "**********"
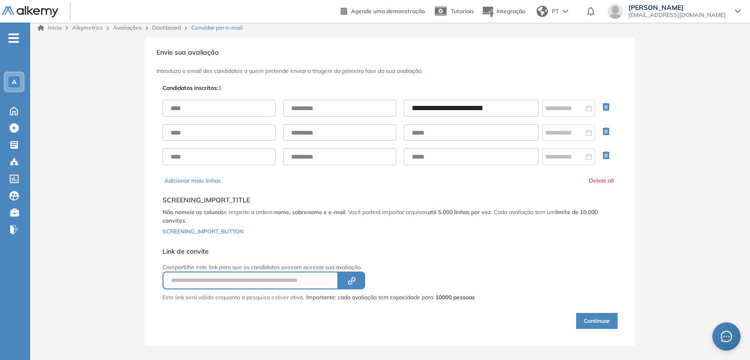
type input "**********"
click at [229, 106] on input "text" at bounding box center [219, 108] width 113 height 17
click at [187, 99] on div "**********" at bounding box center [390, 132] width 455 height 81
click at [190, 106] on input "text" at bounding box center [219, 108] width 113 height 17
paste input "**********"
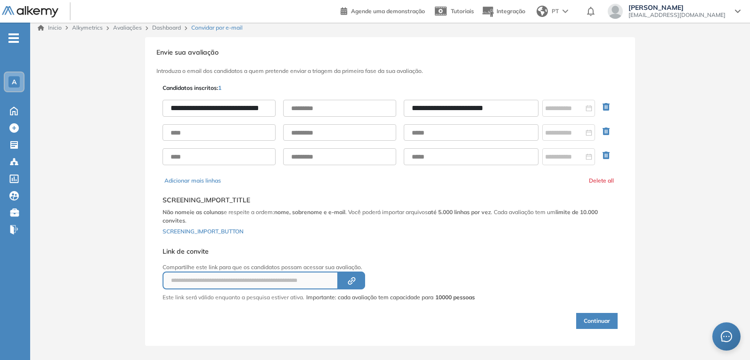
scroll to position [0, 11]
drag, startPoint x: 270, startPoint y: 112, endPoint x: 211, endPoint y: 131, distance: 62.3
click at [211, 131] on div "**********" at bounding box center [390, 132] width 455 height 81
type input "**********"
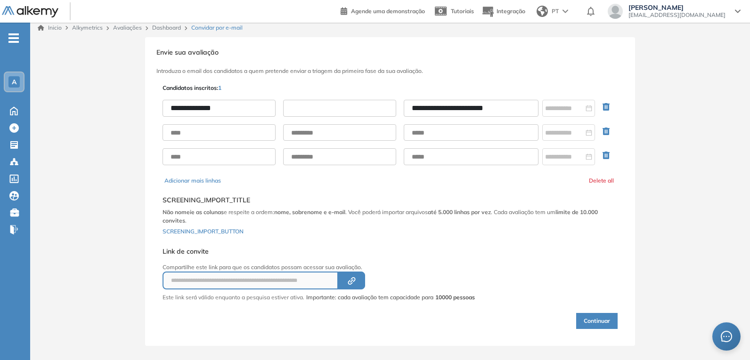
paste input "**********"
type input "**********"
click at [357, 277] on div "Created by potrace 1.16, written by [PERSON_NAME] [DATE]-[DATE]" at bounding box center [351, 281] width 11 height 8
click at [604, 324] on button "Continuar" at bounding box center [596, 321] width 41 height 16
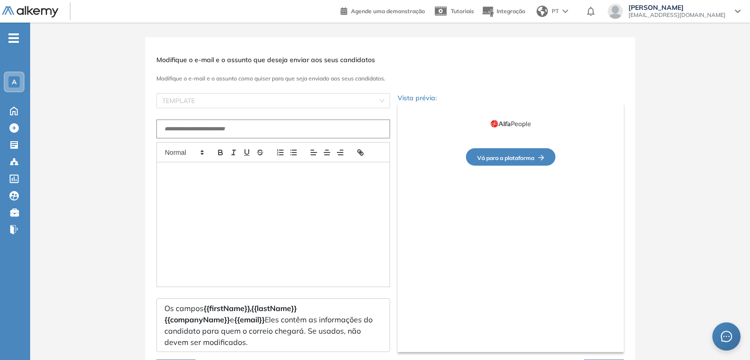
type input "**********"
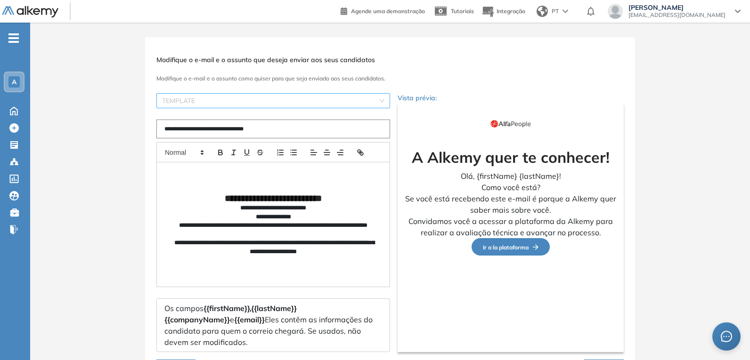
click at [290, 100] on input "search" at bounding box center [270, 101] width 216 height 14
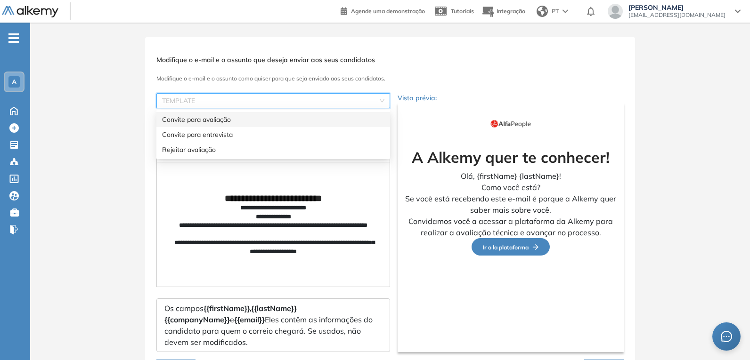
click at [270, 123] on div "Convite para avaliação" at bounding box center [273, 120] width 222 height 10
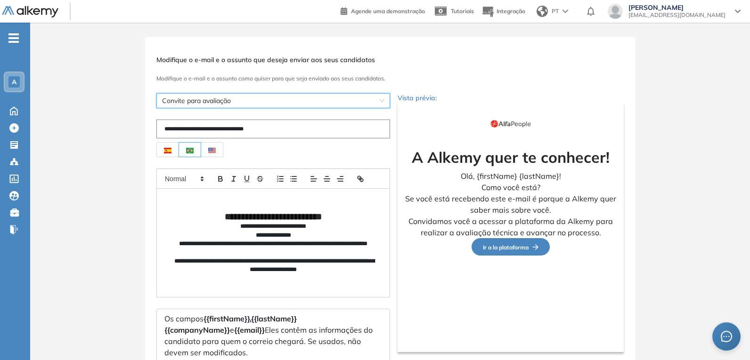
click at [188, 146] on span at bounding box center [190, 150] width 8 height 8
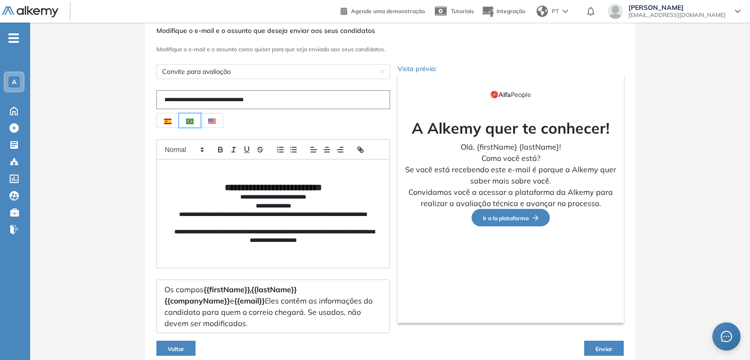
scroll to position [64, 0]
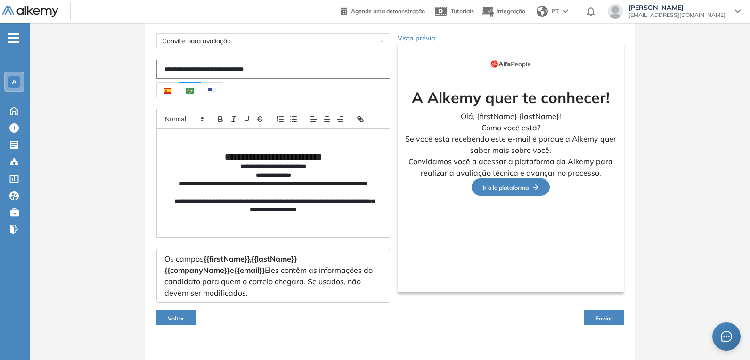
click at [594, 311] on button "Enviar" at bounding box center [604, 318] width 40 height 15
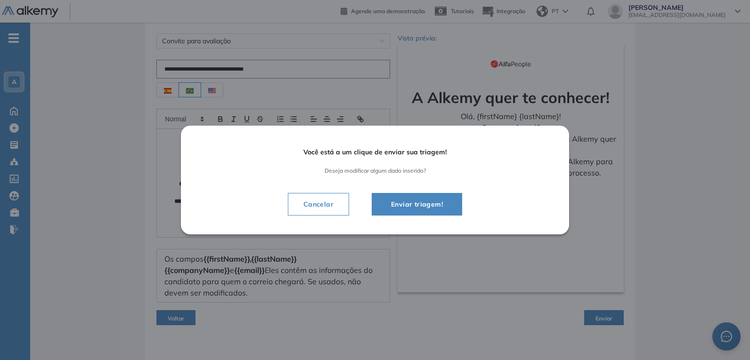
click at [421, 206] on span "Enviar triagem!" at bounding box center [417, 204] width 67 height 11
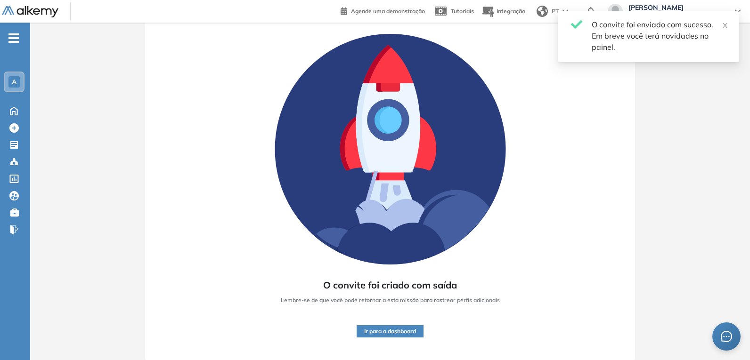
scroll to position [55, 0]
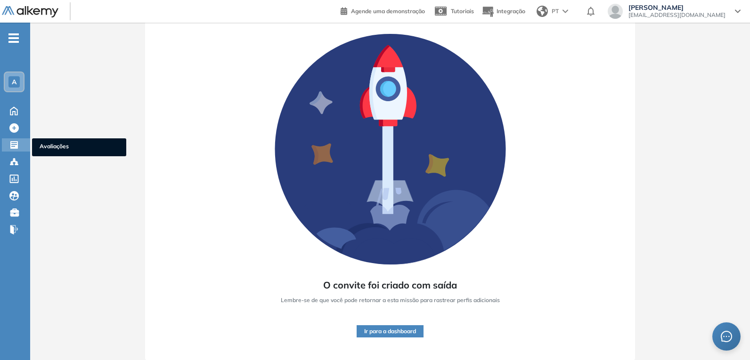
click at [13, 149] on icon at bounding box center [13, 144] width 9 height 9
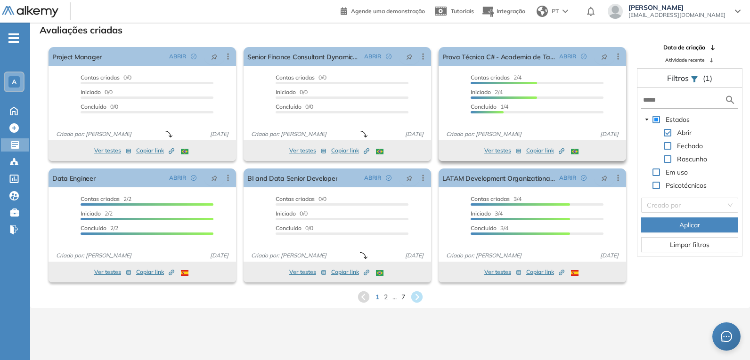
click at [513, 77] on span "Contas criadas 2/4" at bounding box center [496, 77] width 51 height 7
click at [498, 74] on span "Contas criadas" at bounding box center [490, 77] width 39 height 7
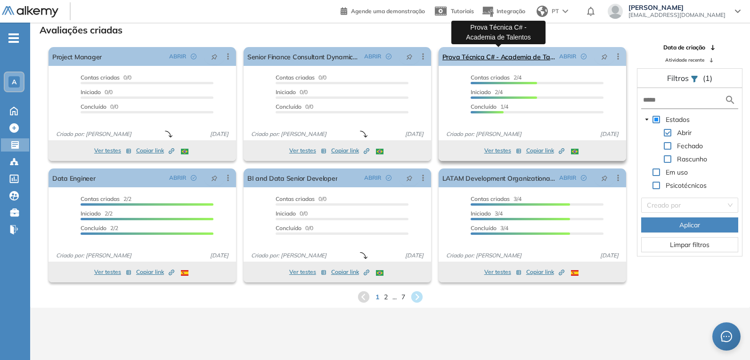
click at [506, 54] on link "Prova Técnica C# - Academia de Talentos" at bounding box center [498, 56] width 113 height 19
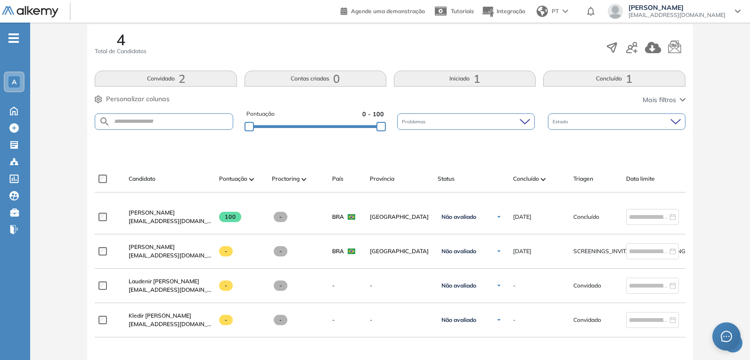
scroll to position [188, 0]
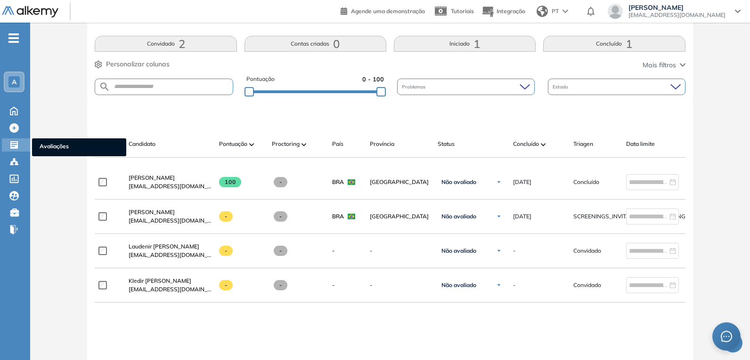
click at [16, 141] on icon at bounding box center [13, 144] width 9 height 9
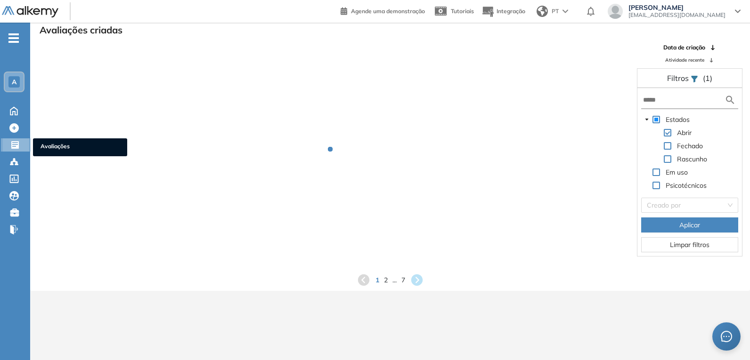
scroll to position [23, 0]
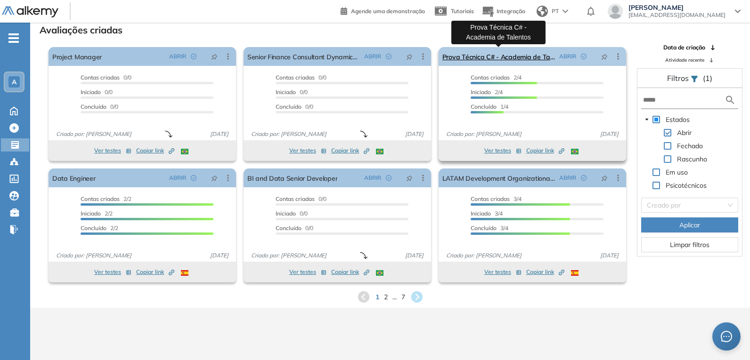
click at [494, 56] on link "Prova Técnica C# - Academia de Talentos" at bounding box center [498, 56] width 113 height 19
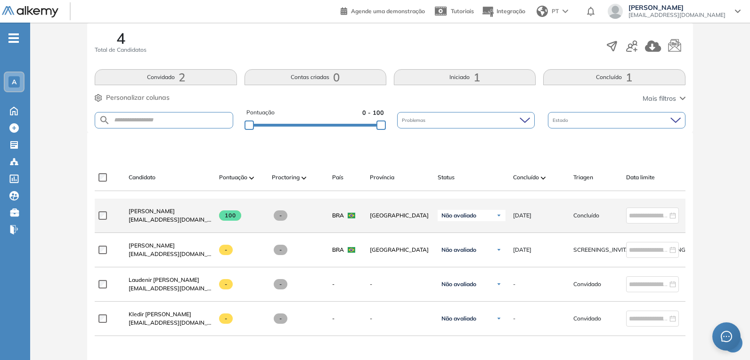
scroll to position [188, 0]
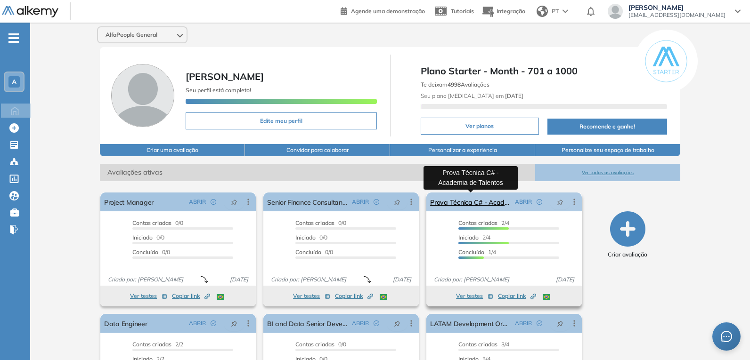
click at [488, 201] on link "Prova Técnica C# - Academia de Talentos" at bounding box center [470, 202] width 81 height 19
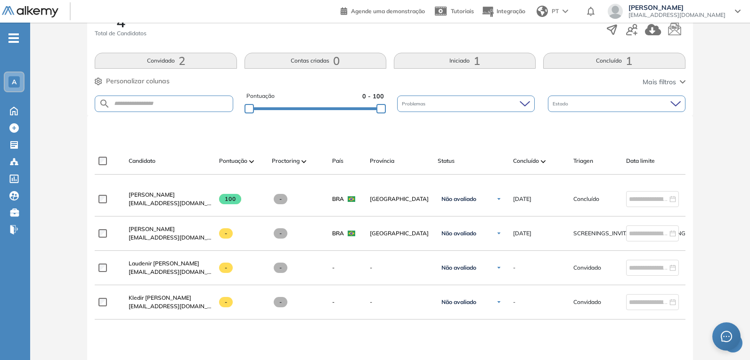
scroll to position [188, 0]
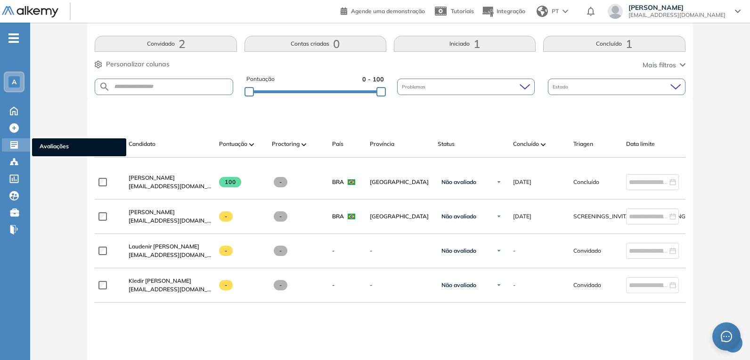
click at [13, 148] on icon at bounding box center [14, 145] width 8 height 8
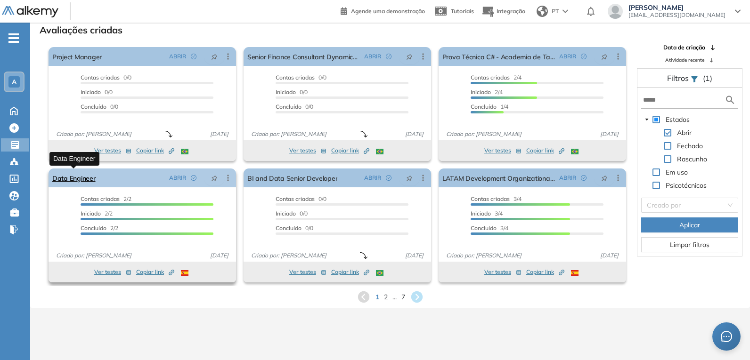
click at [88, 173] on link "Data Engineer" at bounding box center [73, 178] width 43 height 19
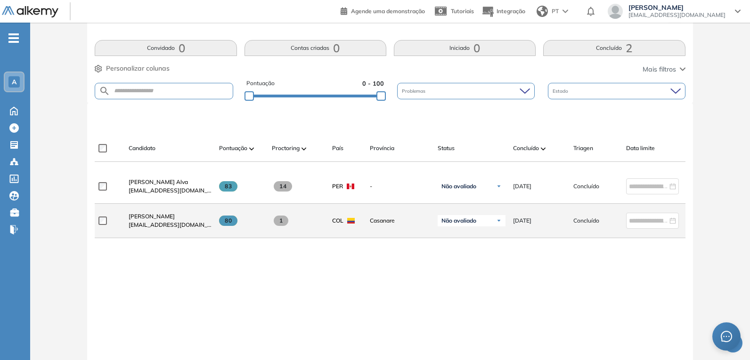
scroll to position [188, 0]
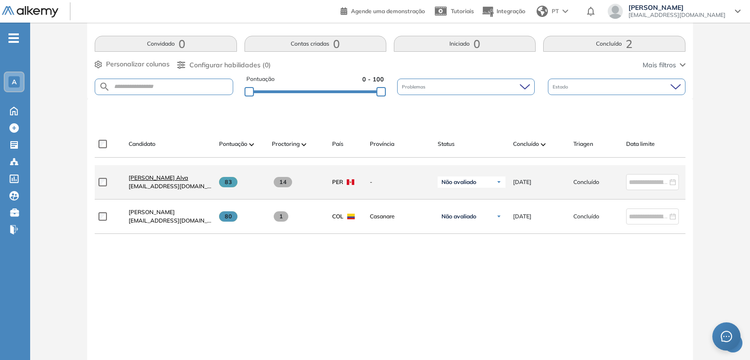
click at [155, 181] on span "Axel Davis Alva" at bounding box center [158, 177] width 59 height 7
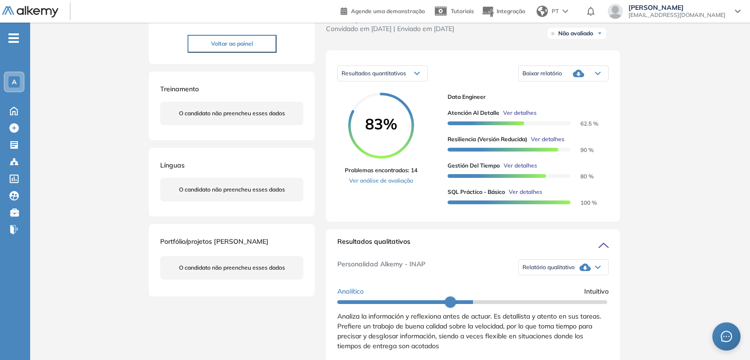
scroll to position [141, 0]
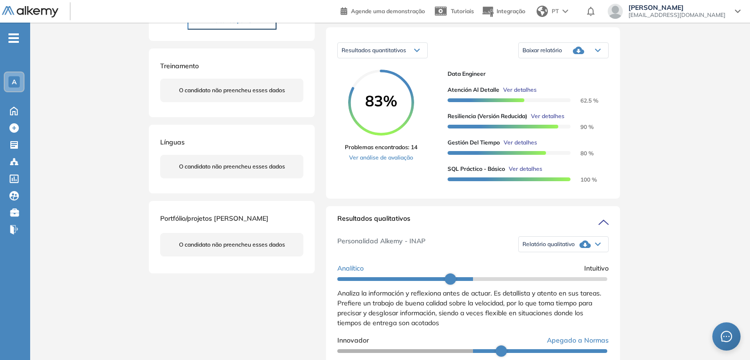
click at [596, 52] on icon at bounding box center [598, 51] width 6 height 4
click at [565, 71] on li "Baixar relatório completo" at bounding box center [553, 67] width 61 height 9
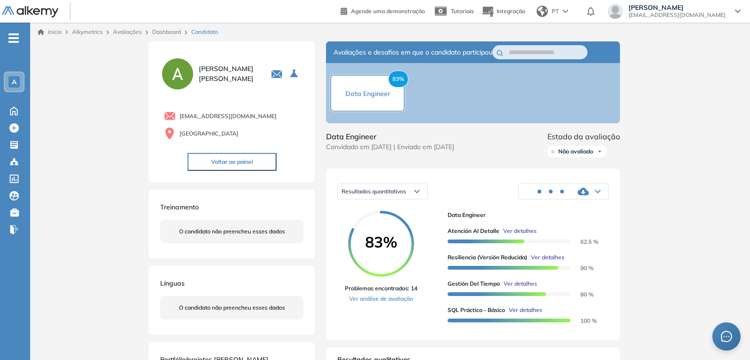
drag, startPoint x: 677, startPoint y: 252, endPoint x: 657, endPoint y: 262, distance: 21.9
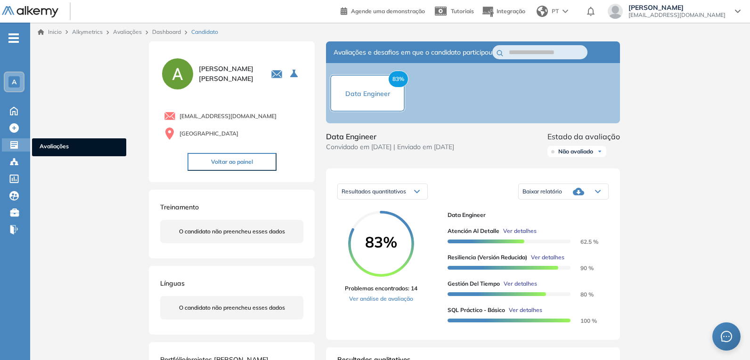
click at [17, 145] on icon at bounding box center [14, 145] width 8 height 8
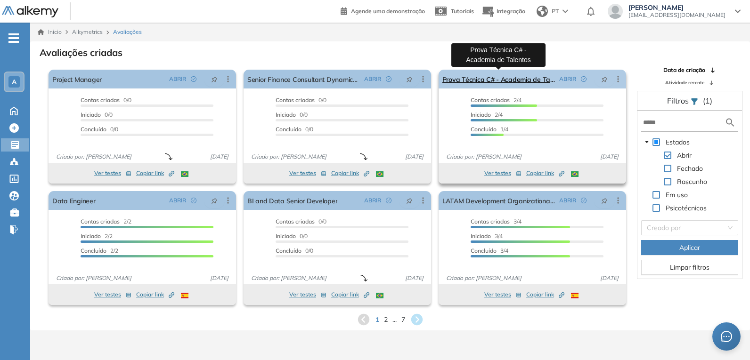
click at [495, 75] on link "Prova Técnica C# - Academia de Talentos" at bounding box center [498, 79] width 113 height 19
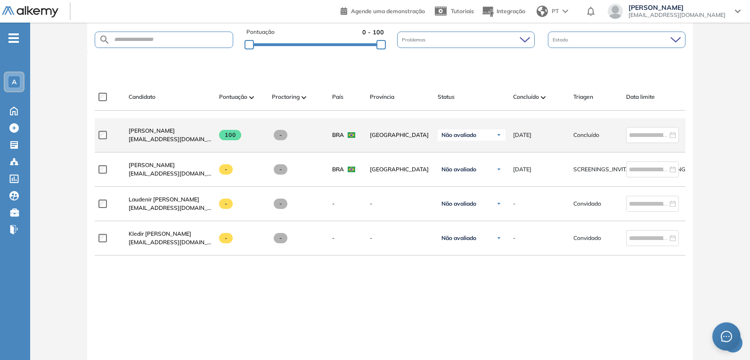
scroll to position [188, 0]
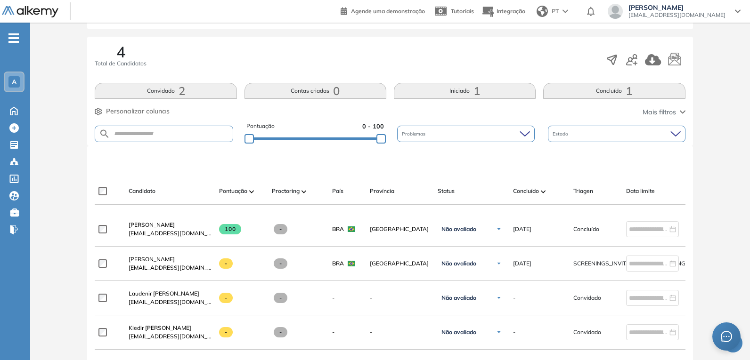
click at [633, 58] on icon "button" at bounding box center [631, 59] width 11 height 11
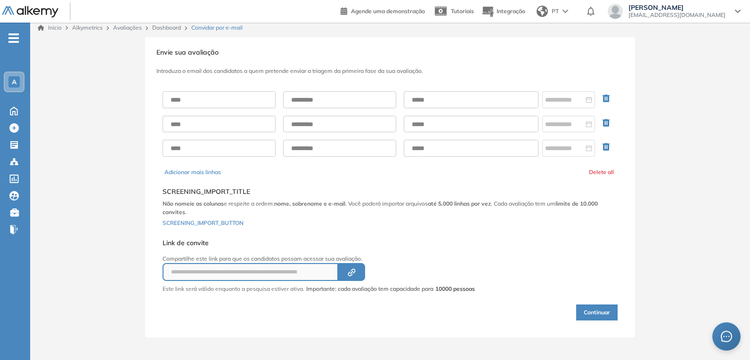
scroll to position [4, 0]
click at [249, 101] on input "text" at bounding box center [219, 99] width 113 height 17
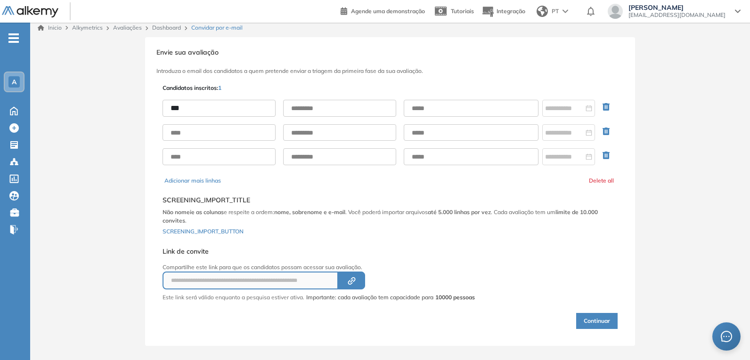
type input "**********"
click at [485, 106] on input "text" at bounding box center [471, 108] width 135 height 17
type input "**********"
click at [358, 275] on button "Created by potrace 1.16, written by Peter Selinger 2001-2019" at bounding box center [351, 281] width 27 height 18
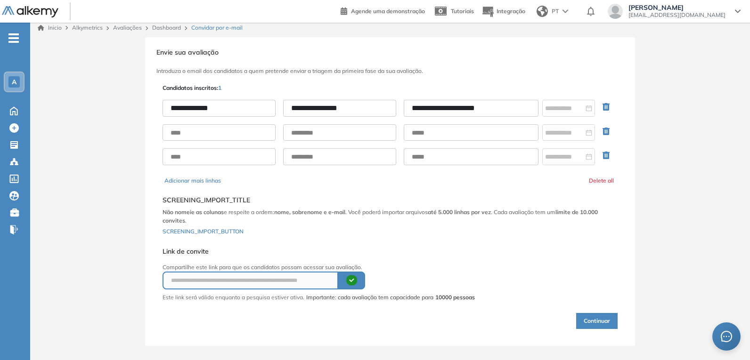
click at [607, 323] on button "Continuar" at bounding box center [596, 321] width 41 height 16
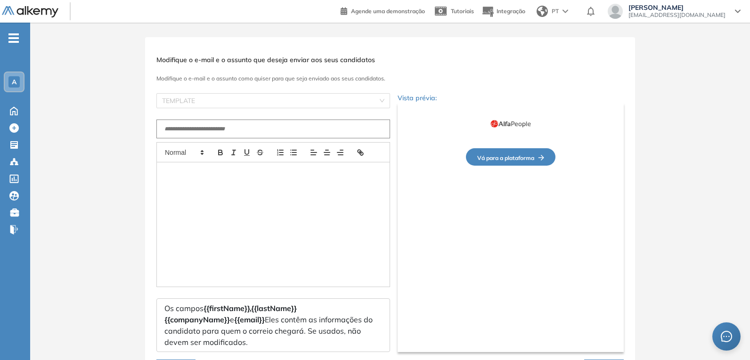
type input "**********"
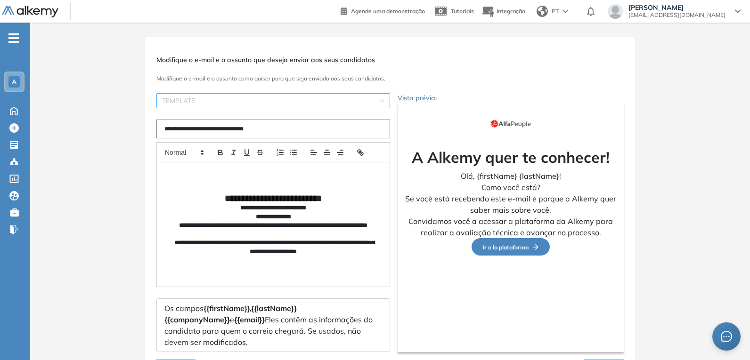
click at [223, 106] on input "search" at bounding box center [270, 101] width 216 height 14
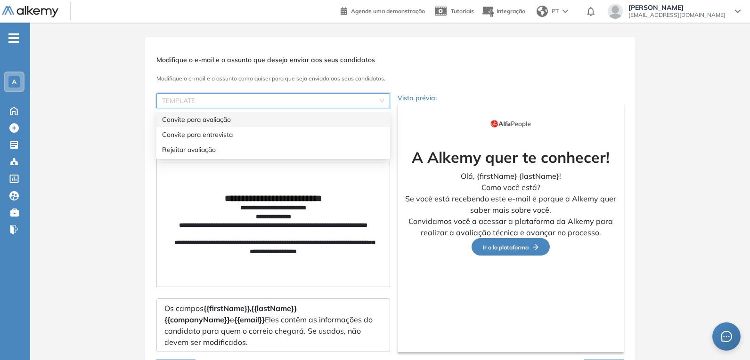
click at [224, 122] on div "Convite para avaliação" at bounding box center [273, 120] width 222 height 10
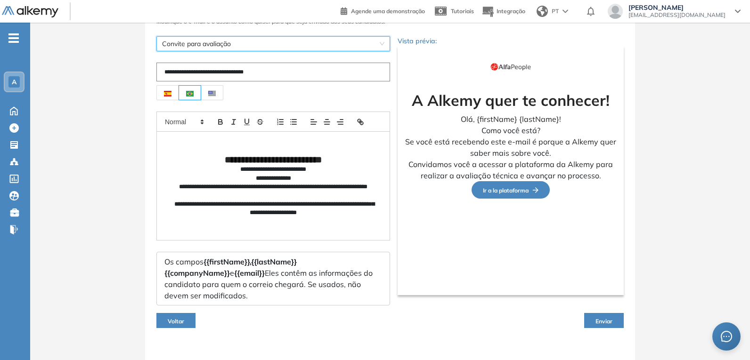
scroll to position [64, 0]
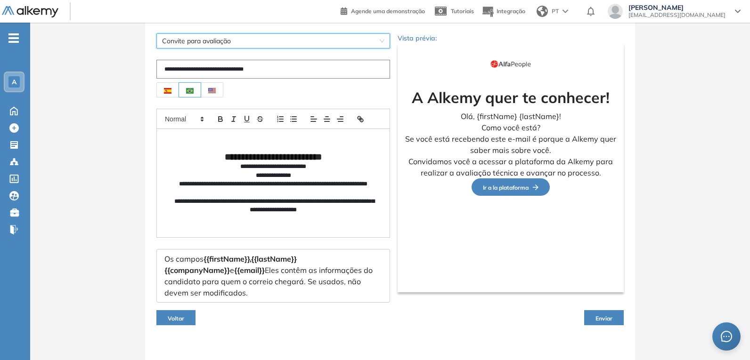
click at [192, 89] on img at bounding box center [190, 91] width 8 height 6
click at [606, 315] on span "Enviar" at bounding box center [604, 318] width 17 height 7
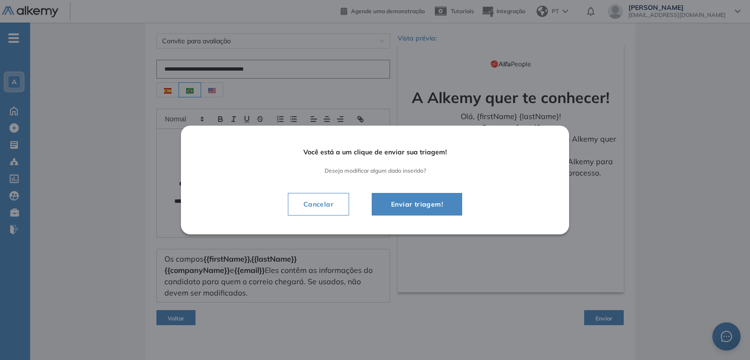
click at [421, 204] on span "Enviar triagem!" at bounding box center [417, 204] width 67 height 11
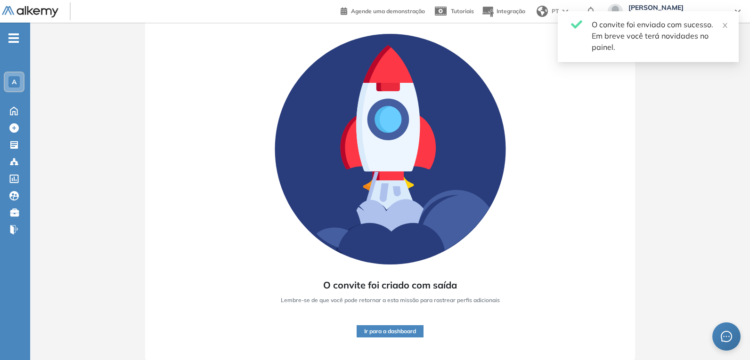
scroll to position [55, 0]
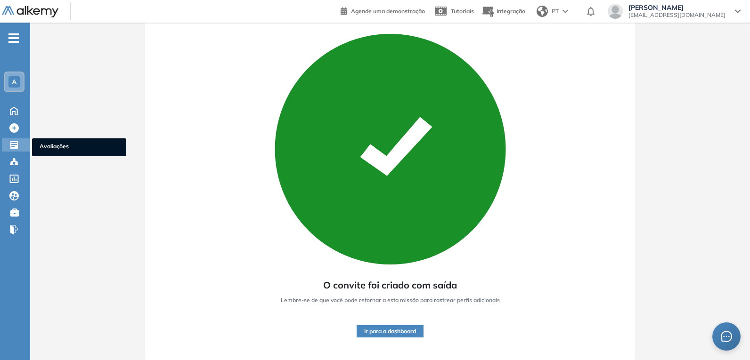
click at [14, 145] on icon at bounding box center [14, 145] width 8 height 8
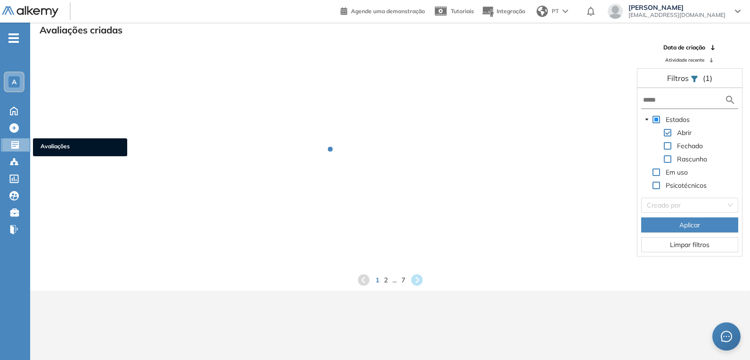
scroll to position [23, 0]
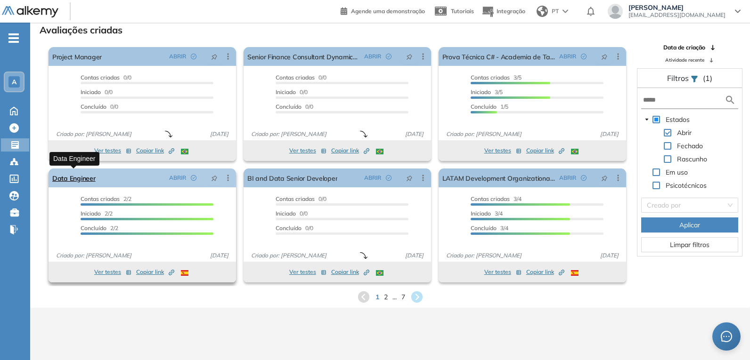
click at [85, 178] on link "Data Engineer" at bounding box center [73, 178] width 43 height 19
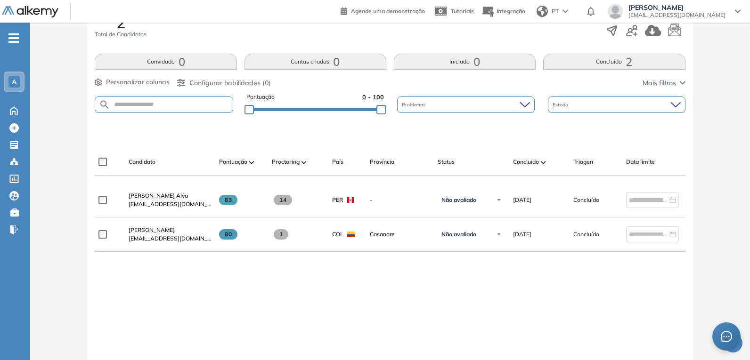
scroll to position [254, 0]
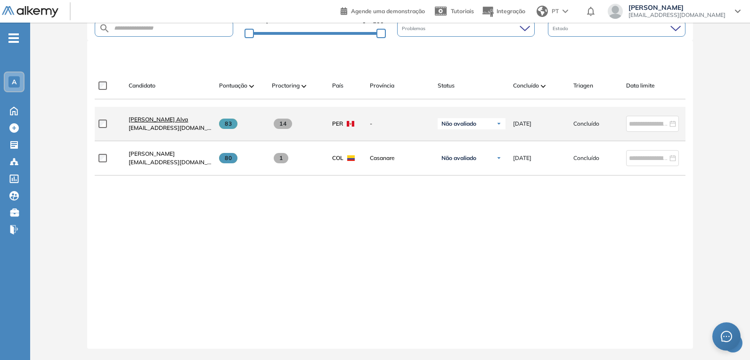
click at [146, 117] on span "Axel Davis Alva" at bounding box center [158, 119] width 59 height 7
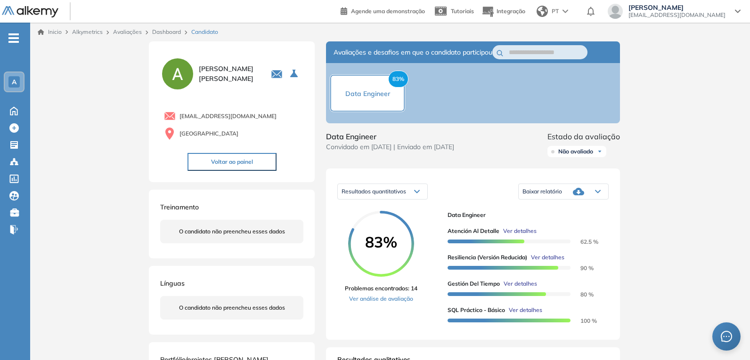
click at [519, 231] on span "Ver detalhes" at bounding box center [519, 231] width 33 height 8
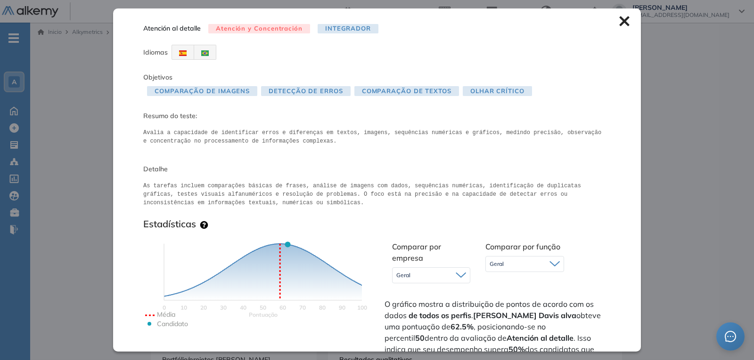
click at [619, 21] on icon at bounding box center [624, 21] width 10 height 10
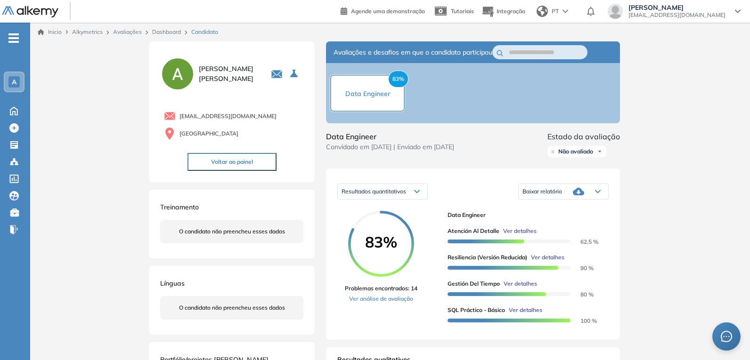
click at [544, 260] on span "Ver detalhes" at bounding box center [547, 258] width 33 height 8
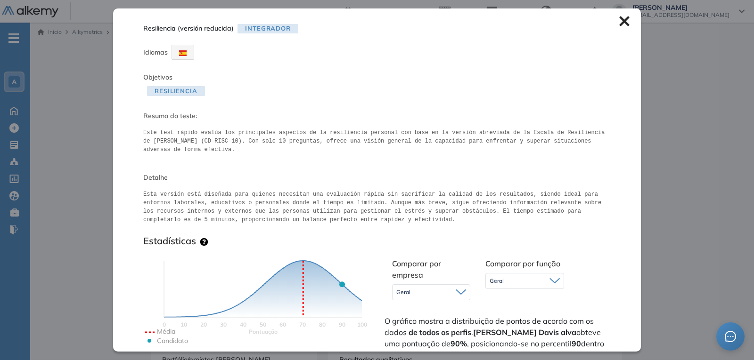
click at [620, 26] on icon at bounding box center [624, 21] width 10 height 10
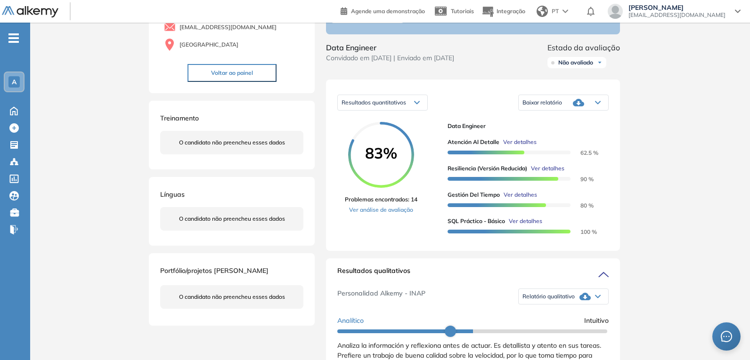
scroll to position [94, 0]
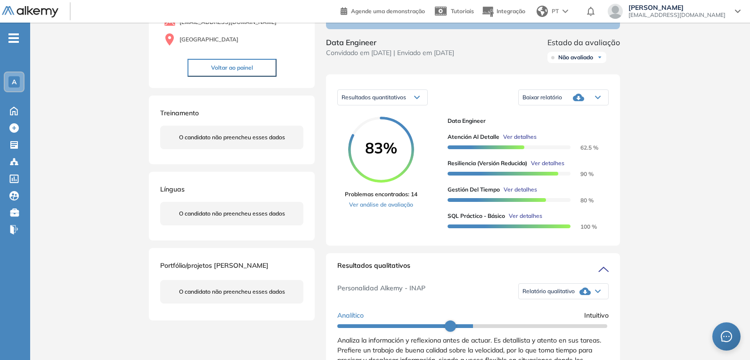
click at [514, 189] on span "Ver detalhes" at bounding box center [520, 190] width 33 height 8
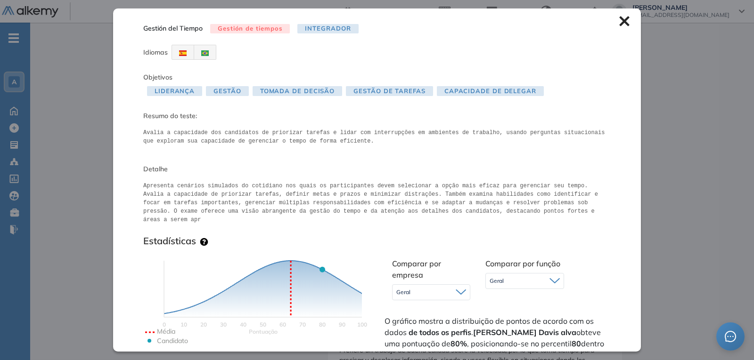
click at [619, 16] on icon at bounding box center [624, 21] width 10 height 10
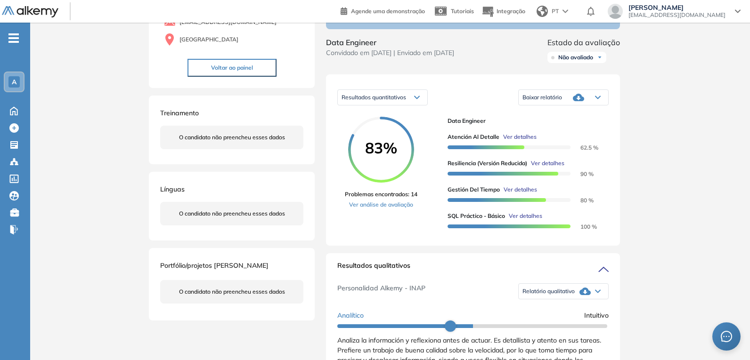
click at [532, 190] on span "Ver detalhes" at bounding box center [520, 190] width 33 height 8
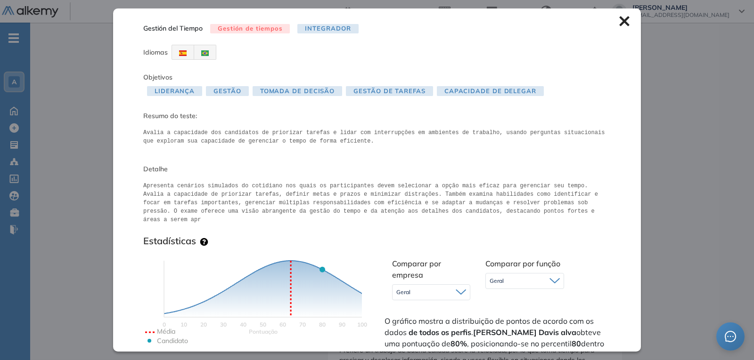
click at [619, 19] on icon at bounding box center [624, 21] width 10 height 10
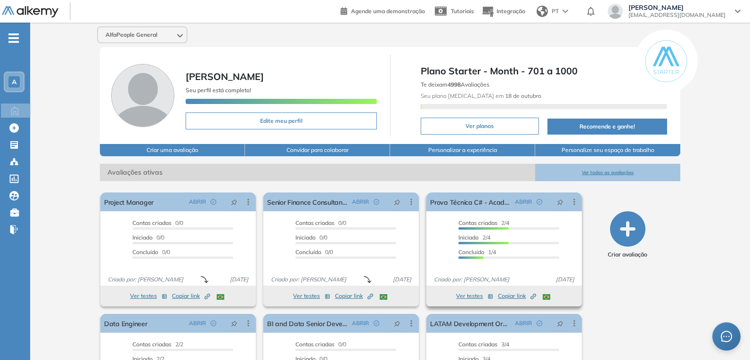
click at [501, 219] on div "Contas criadas 2/4" at bounding box center [508, 224] width 101 height 11
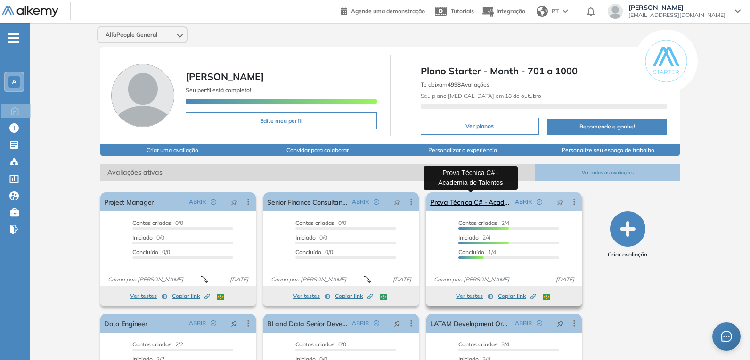
click at [474, 203] on link "Prova Técnica C# - Academia de Talentos" at bounding box center [470, 202] width 81 height 19
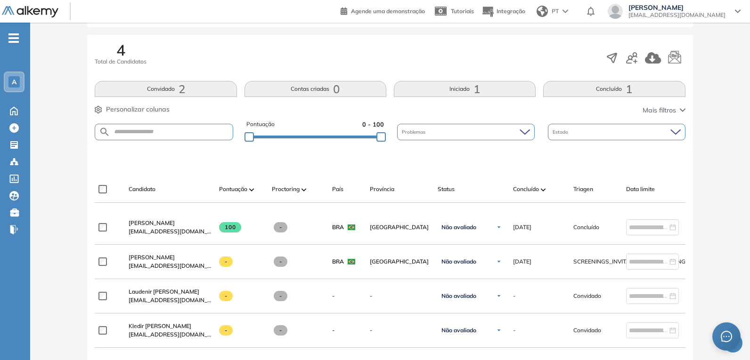
scroll to position [188, 0]
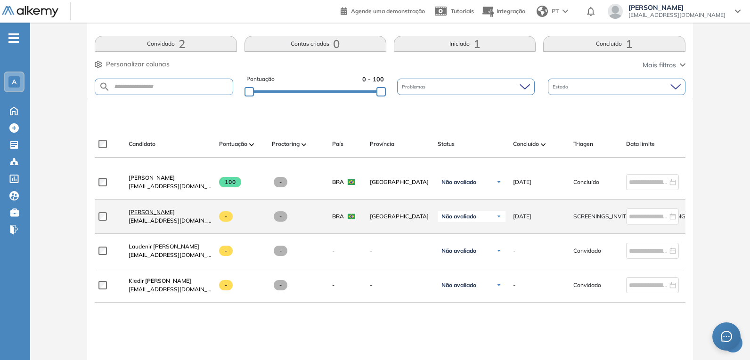
click at [163, 214] on span "[PERSON_NAME]" at bounding box center [152, 212] width 46 height 7
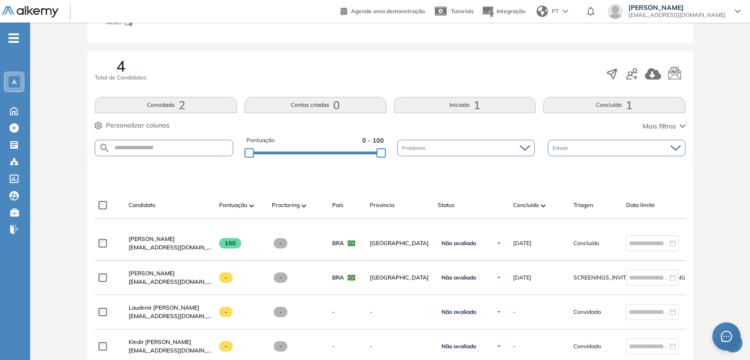
scroll to position [141, 0]
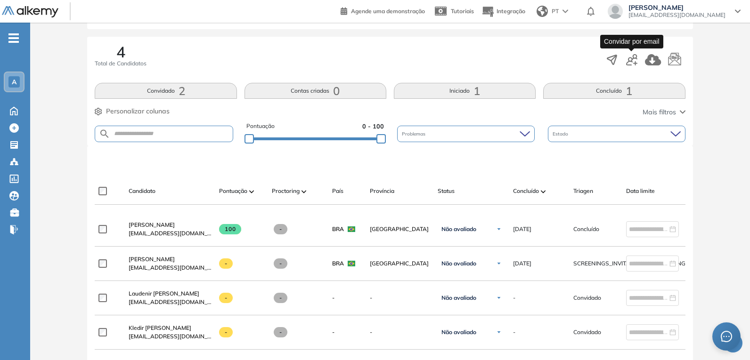
click at [634, 57] on icon "button" at bounding box center [631, 59] width 11 height 11
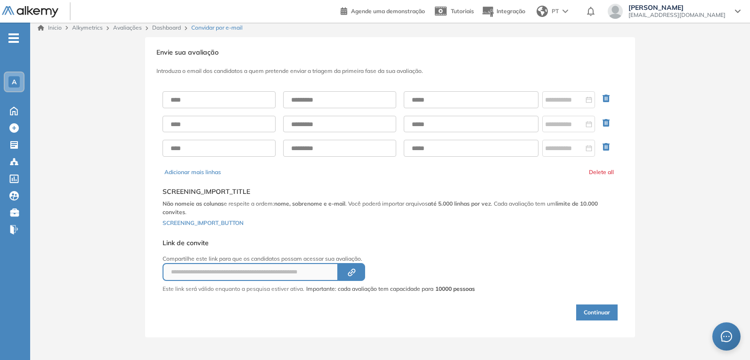
scroll to position [4, 0]
click at [242, 105] on input "text" at bounding box center [219, 99] width 113 height 17
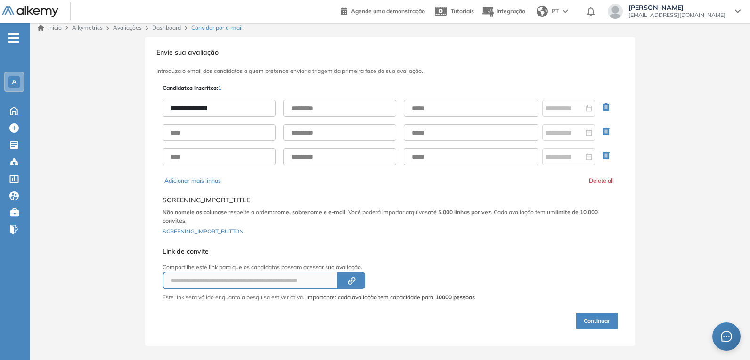
type input "**********"
click at [420, 106] on input "text" at bounding box center [471, 108] width 135 height 17
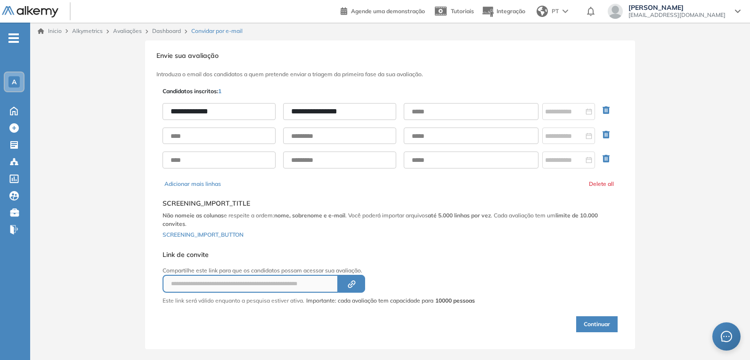
scroll to position [0, 0]
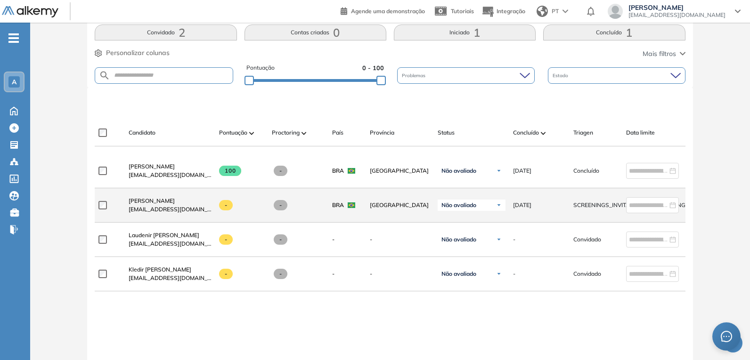
scroll to position [236, 0]
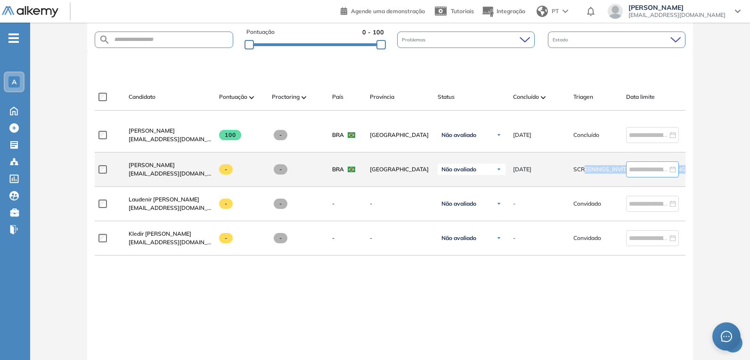
drag, startPoint x: 585, startPoint y: 173, endPoint x: 645, endPoint y: 173, distance: 60.3
click at [645, 173] on div "Priscila Nascimento snascimento.priscila@gmail.com - - BRA São Paulo Não avalia…" at bounding box center [411, 170] width 633 height 34
click at [588, 172] on span "SCREENINGS_INVITATIONS_PROCESSING" at bounding box center [629, 169] width 112 height 8
click at [583, 174] on span "SCREENINGS_INVITATIONS_PROCESSING" at bounding box center [629, 169] width 112 height 8
drag, startPoint x: 575, startPoint y: 171, endPoint x: 662, endPoint y: 171, distance: 87.2
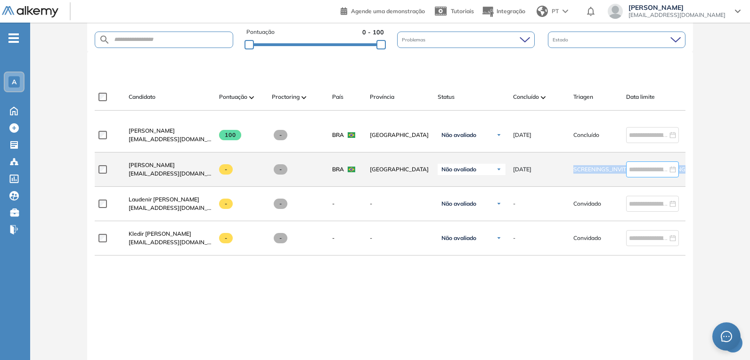
click at [662, 171] on div "Priscila Nascimento snascimento.priscila@gmail.com - - BRA São Paulo Não avalia…" at bounding box center [411, 170] width 633 height 34
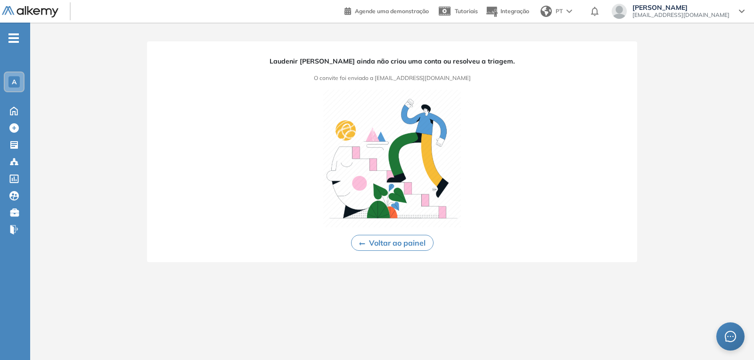
click at [408, 239] on button "Voltar ao painel" at bounding box center [392, 243] width 82 height 16
